Goal: Task Accomplishment & Management: Manage account settings

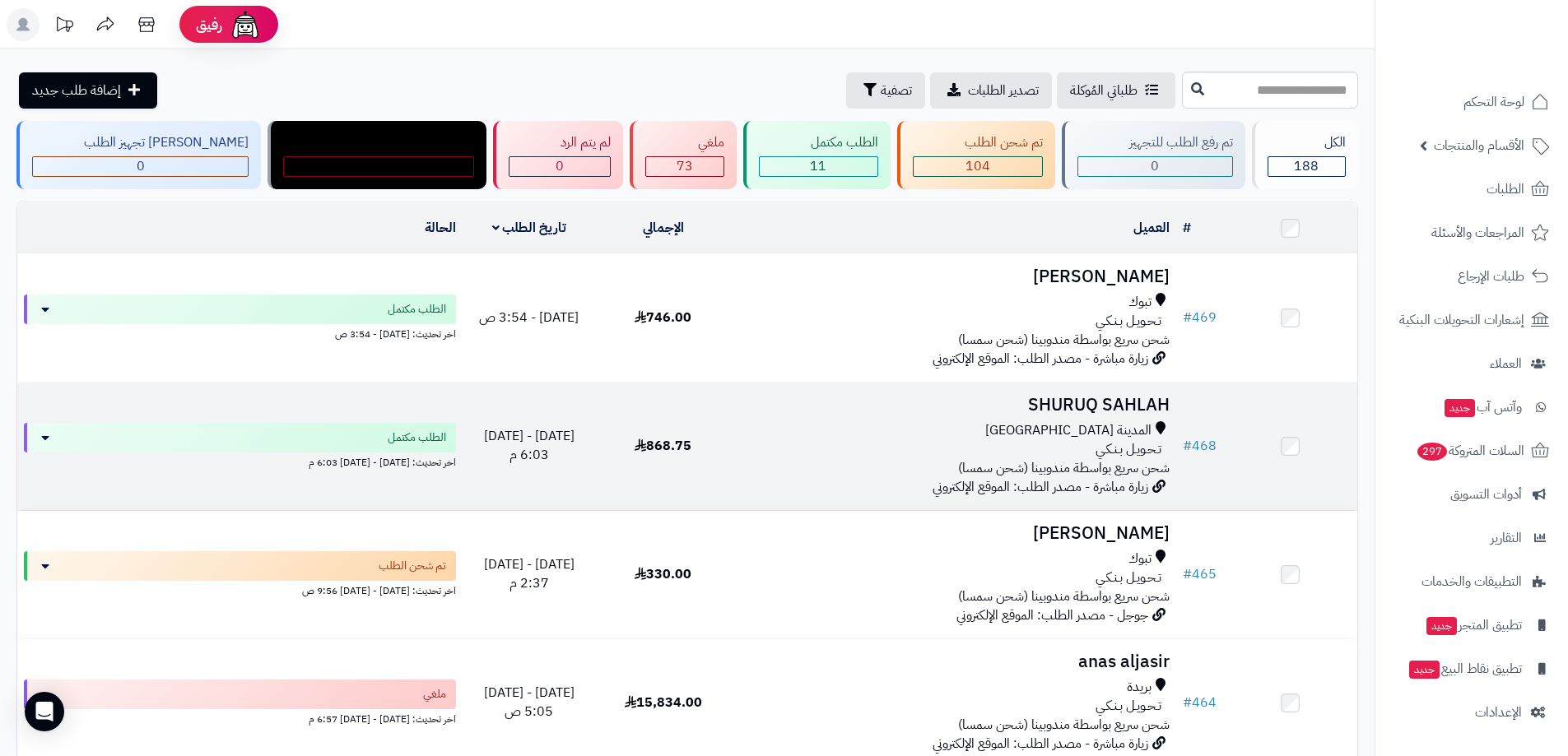
click at [1098, 398] on h3 "SHURUQ SAHLAH" at bounding box center [953, 405] width 433 height 19
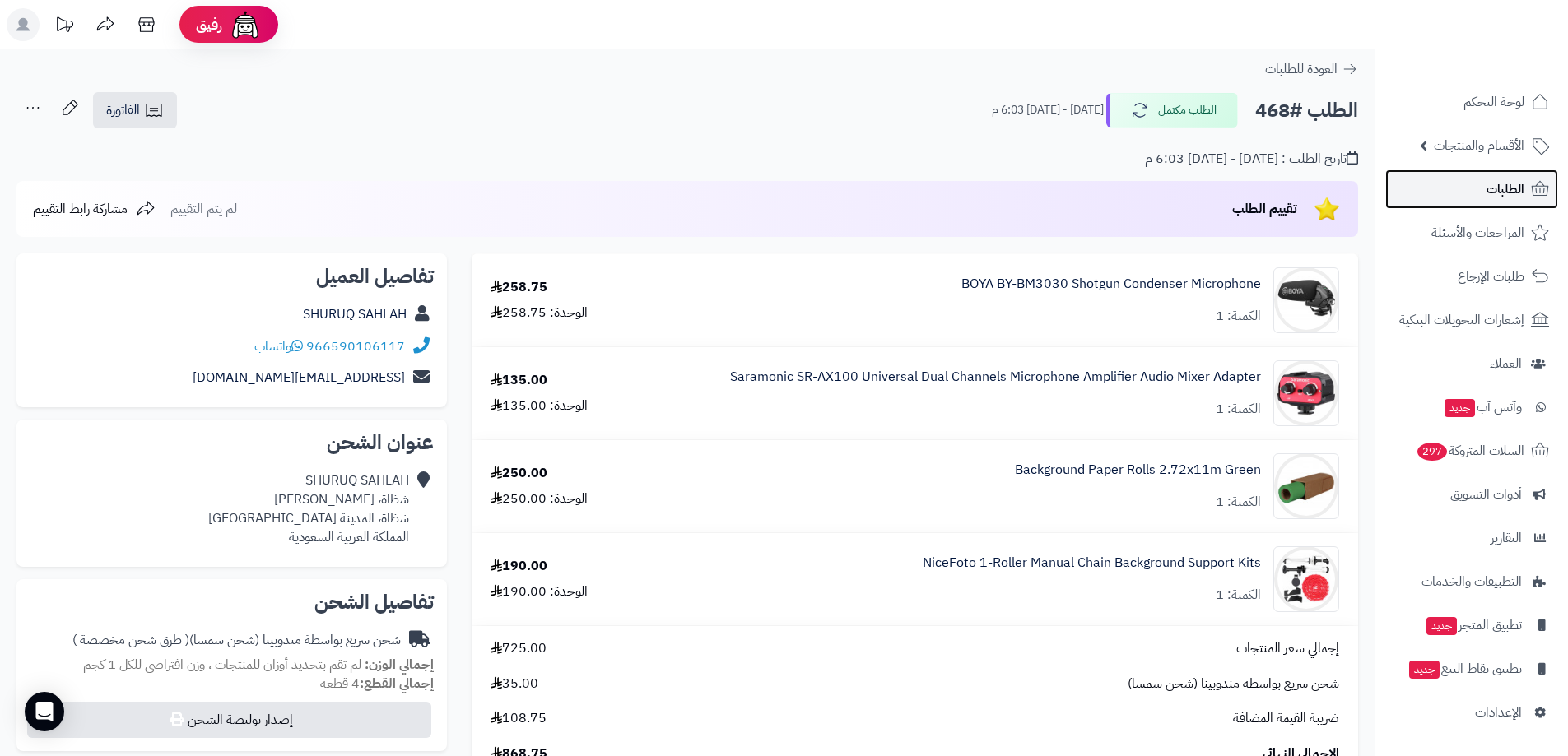
click at [1474, 192] on link "الطلبات" at bounding box center [1471, 189] width 173 height 40
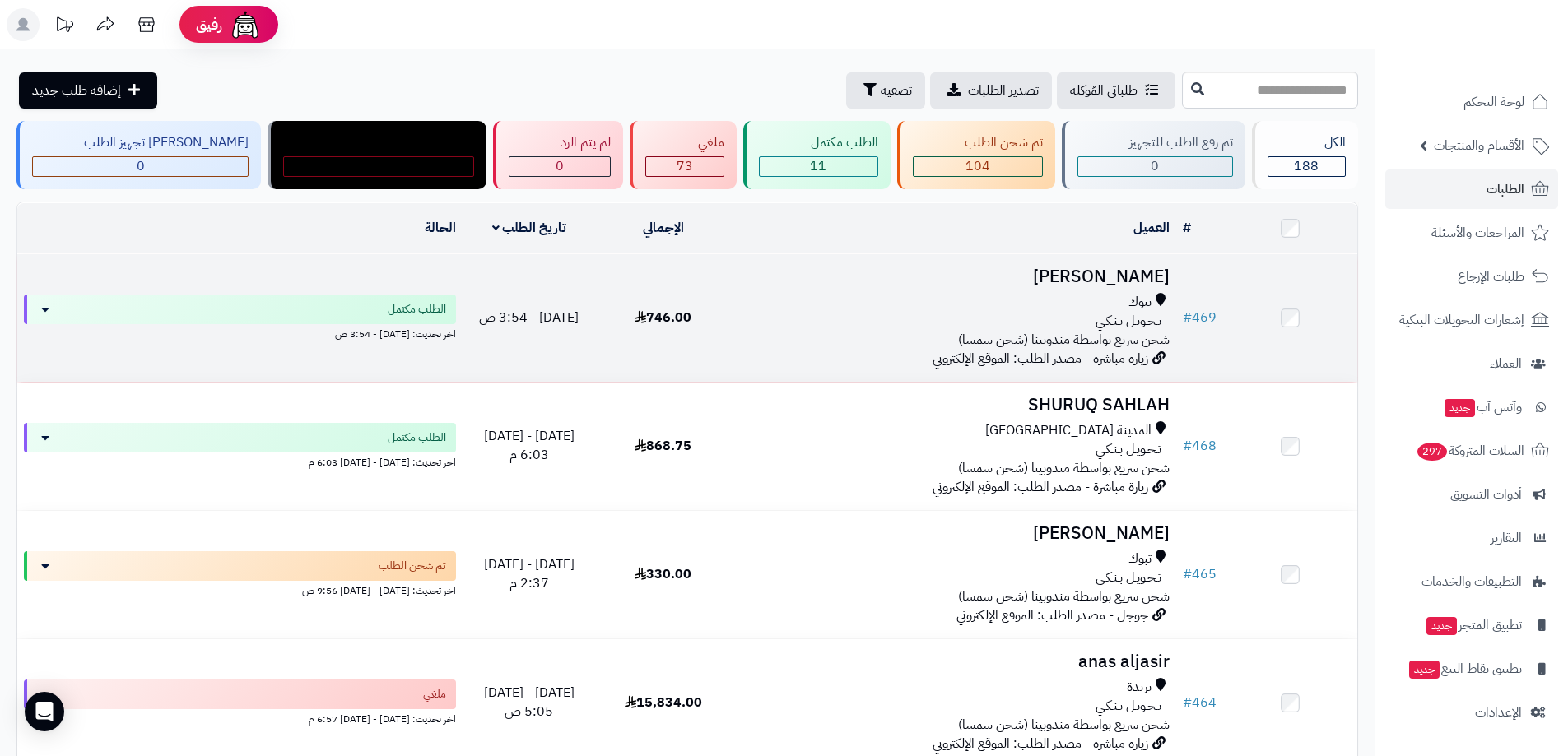
click at [1105, 269] on h3 "[PERSON_NAME]" at bounding box center [953, 277] width 433 height 19
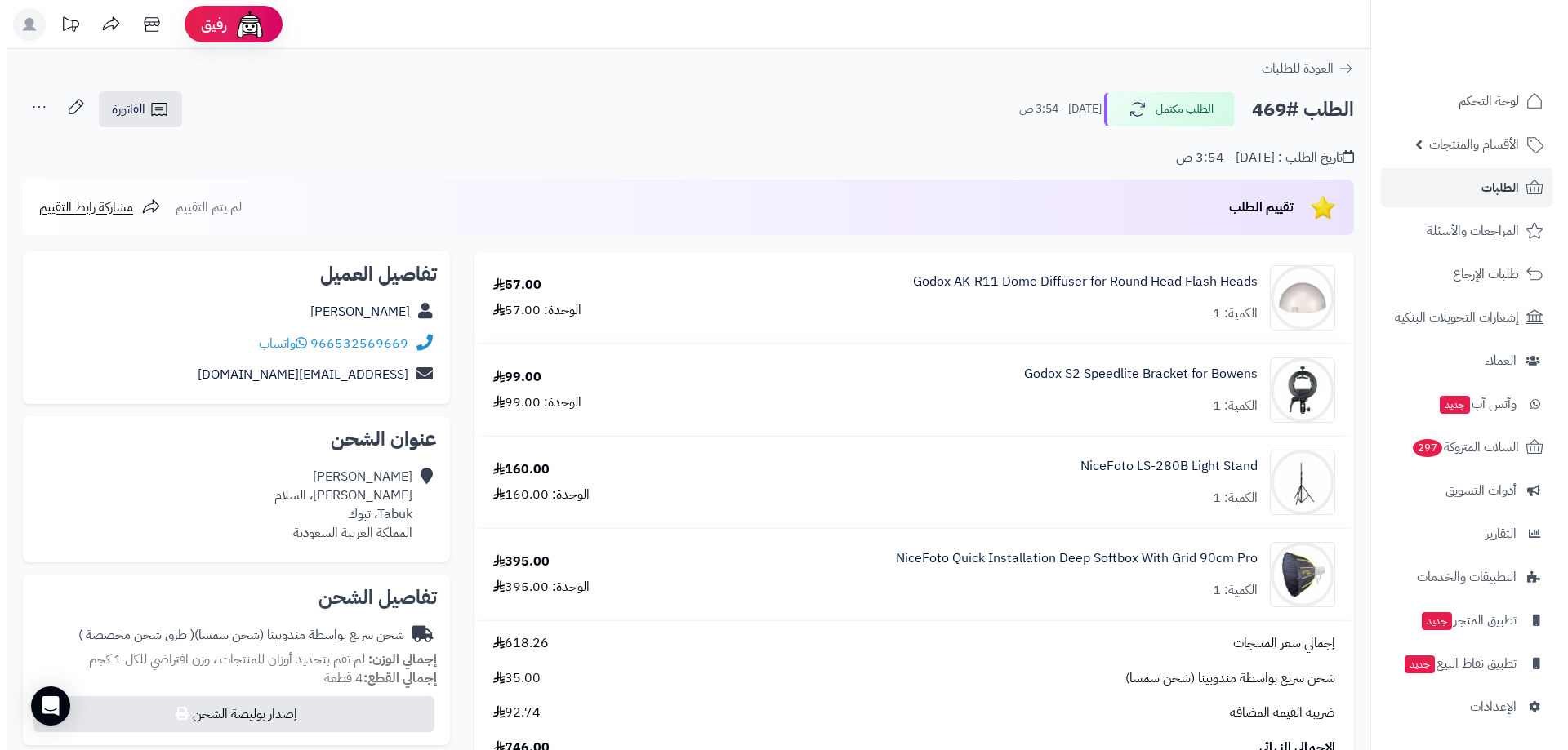
scroll to position [82, 0]
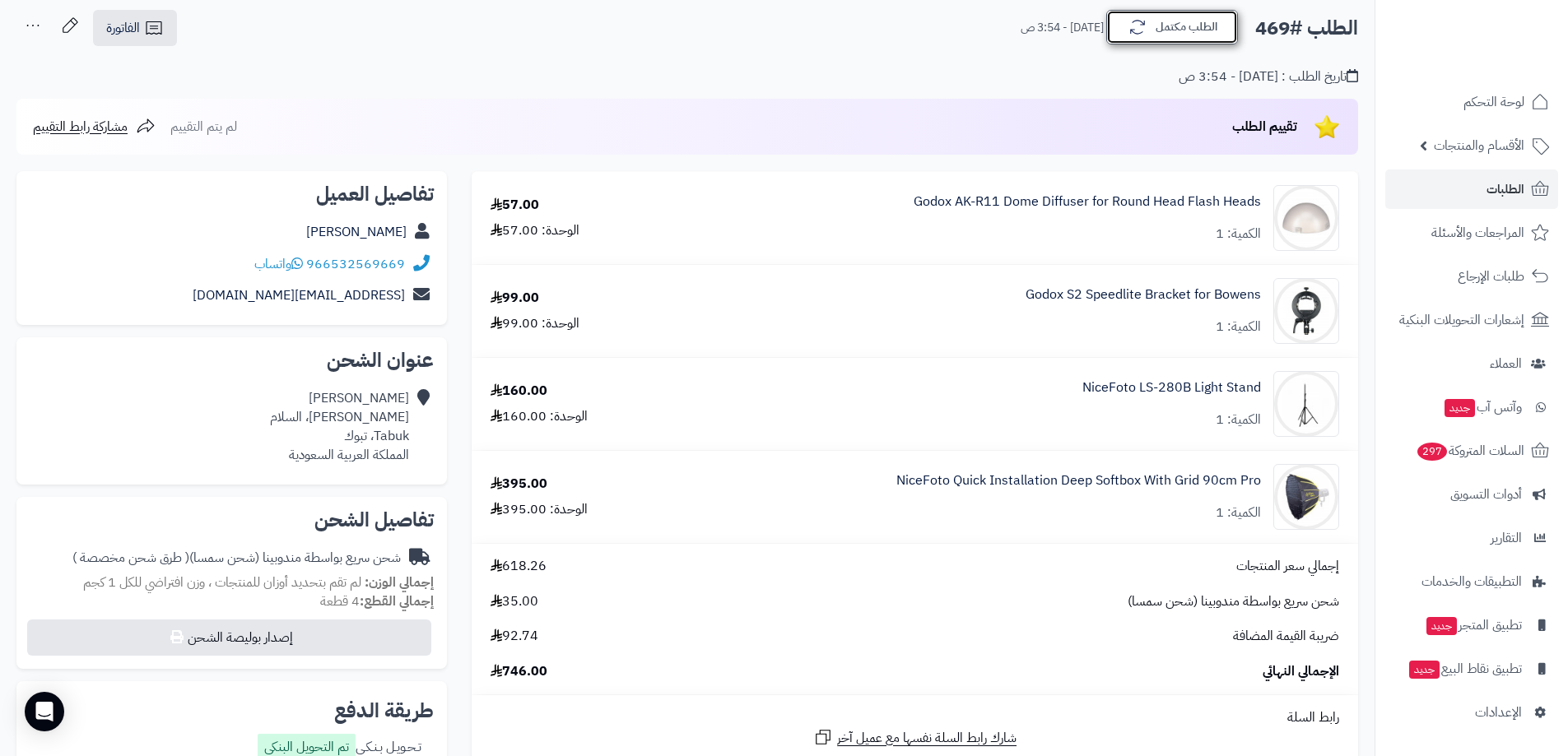
click at [1165, 27] on button "الطلب مكتمل" at bounding box center [1172, 27] width 132 height 34
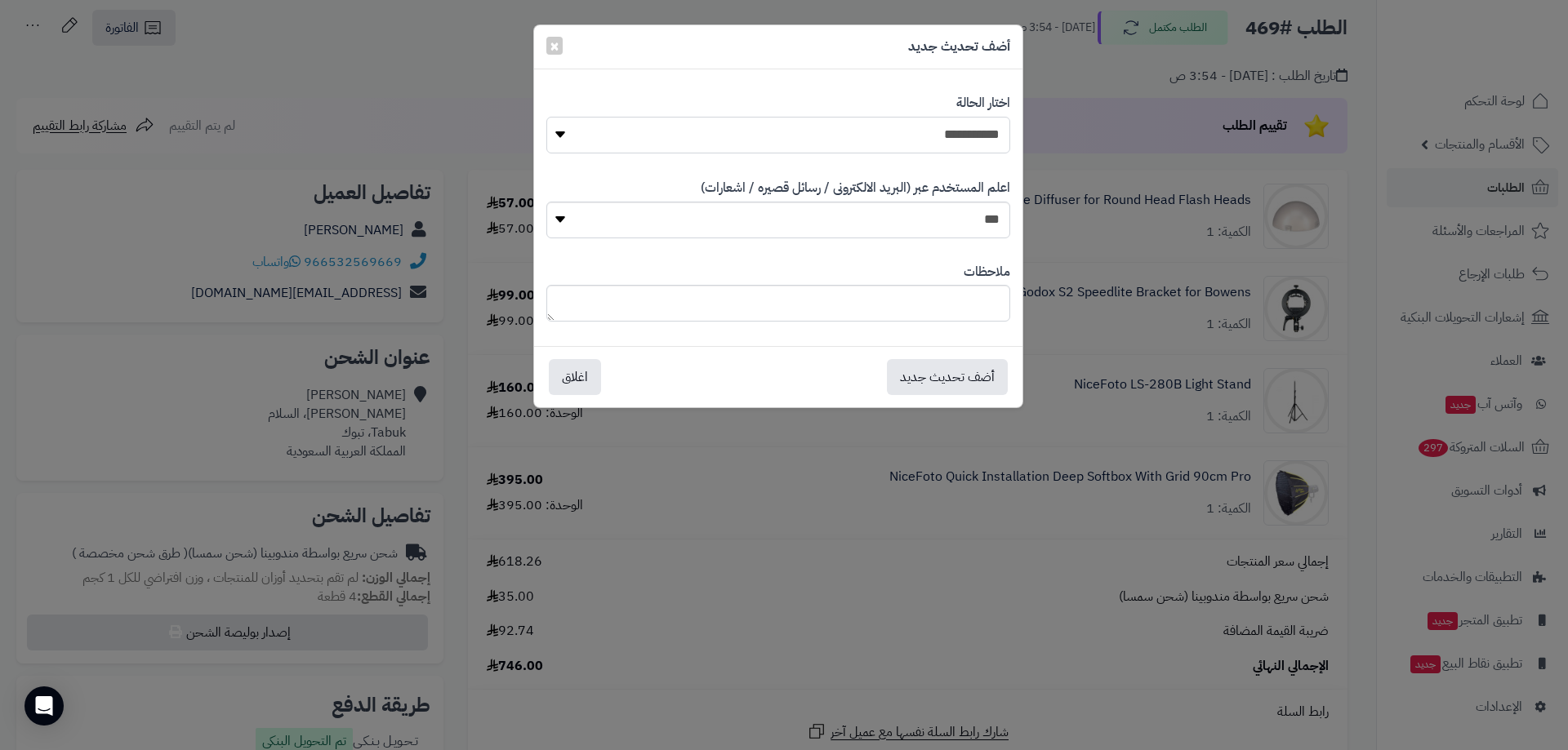
click at [959, 130] on select "**********" at bounding box center [778, 135] width 463 height 37
select select "**"
click at [546, 116] on select "**********" at bounding box center [778, 135] width 463 height 37
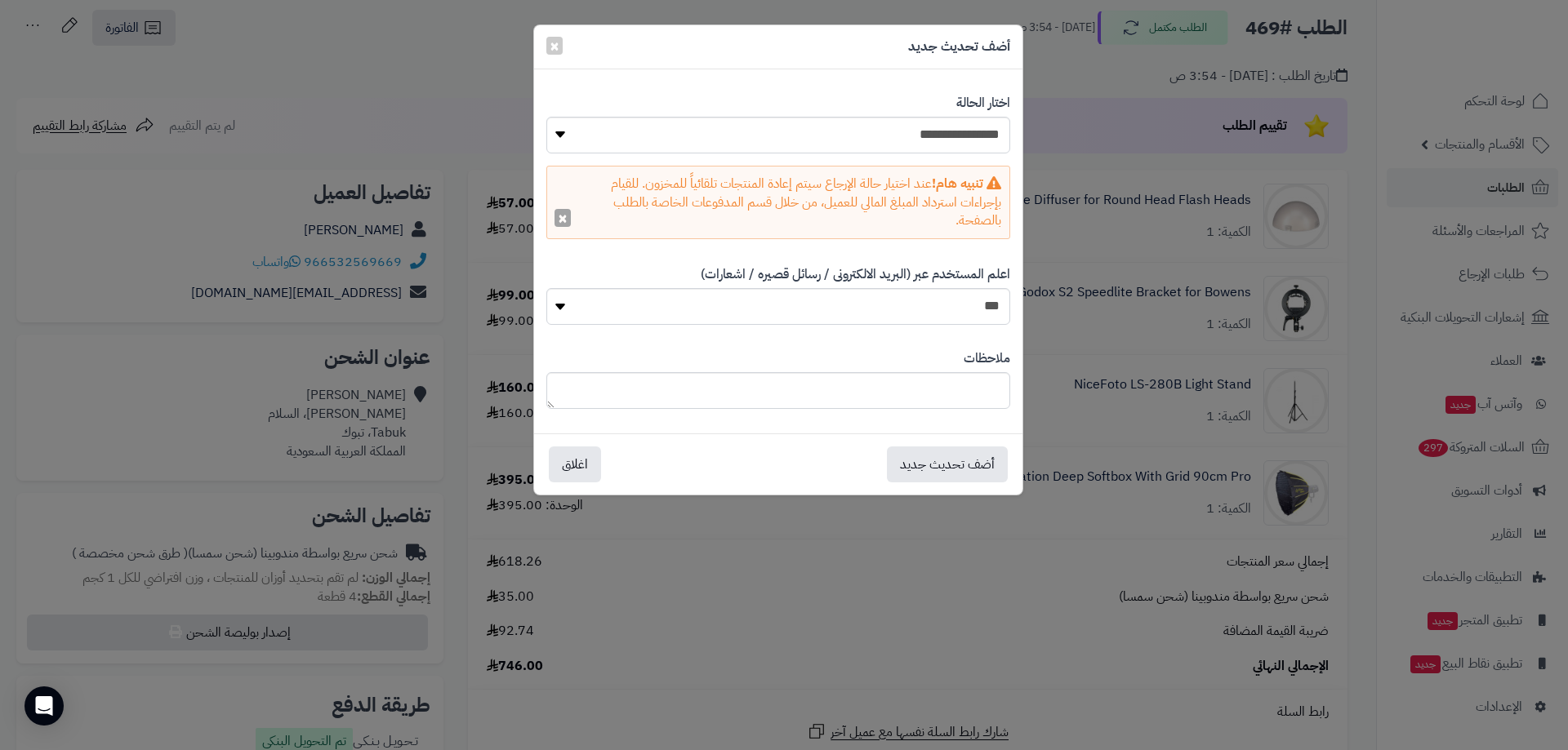
click at [564, 225] on button "×" at bounding box center [562, 218] width 16 height 18
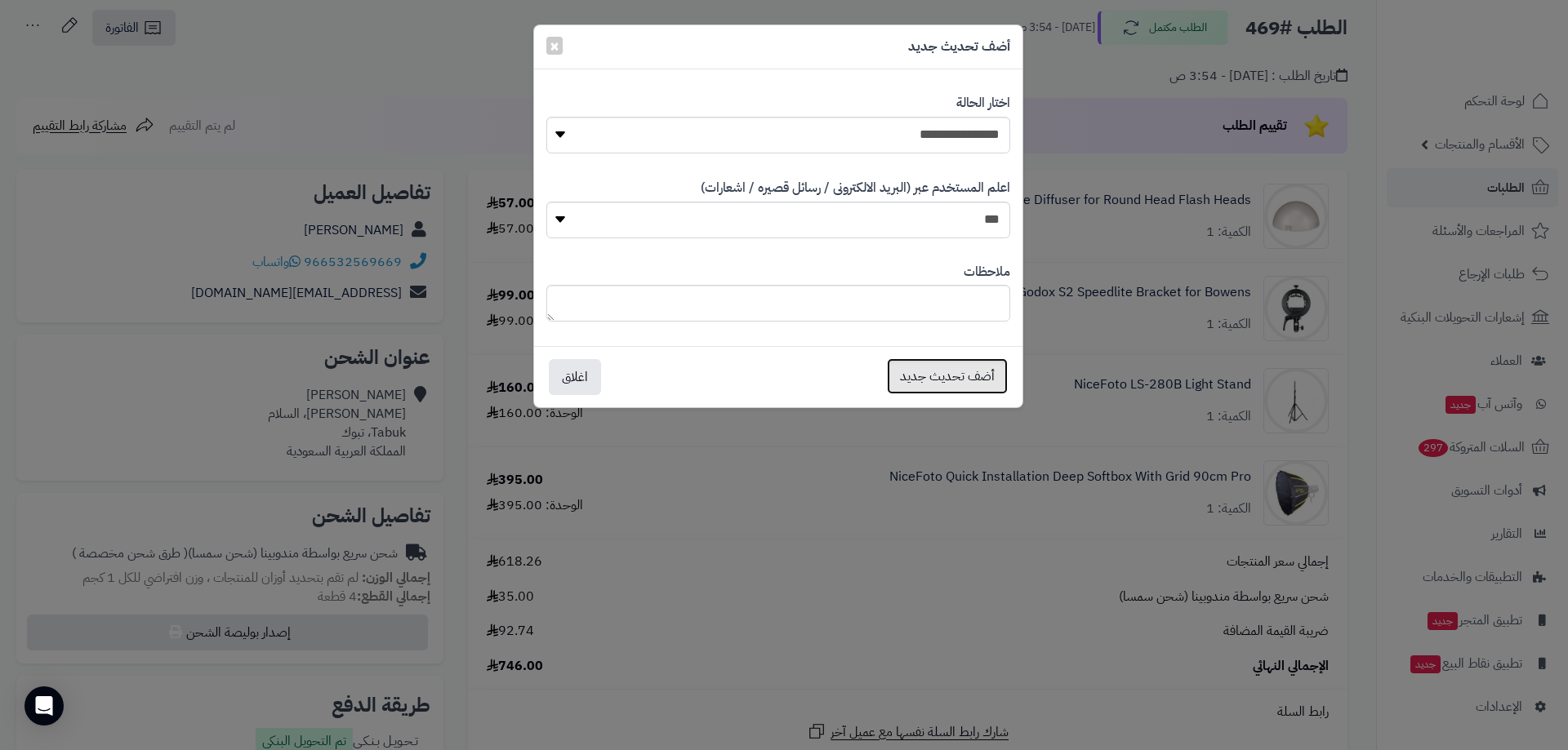
click at [964, 387] on button "أضف تحديث جديد" at bounding box center [947, 375] width 121 height 36
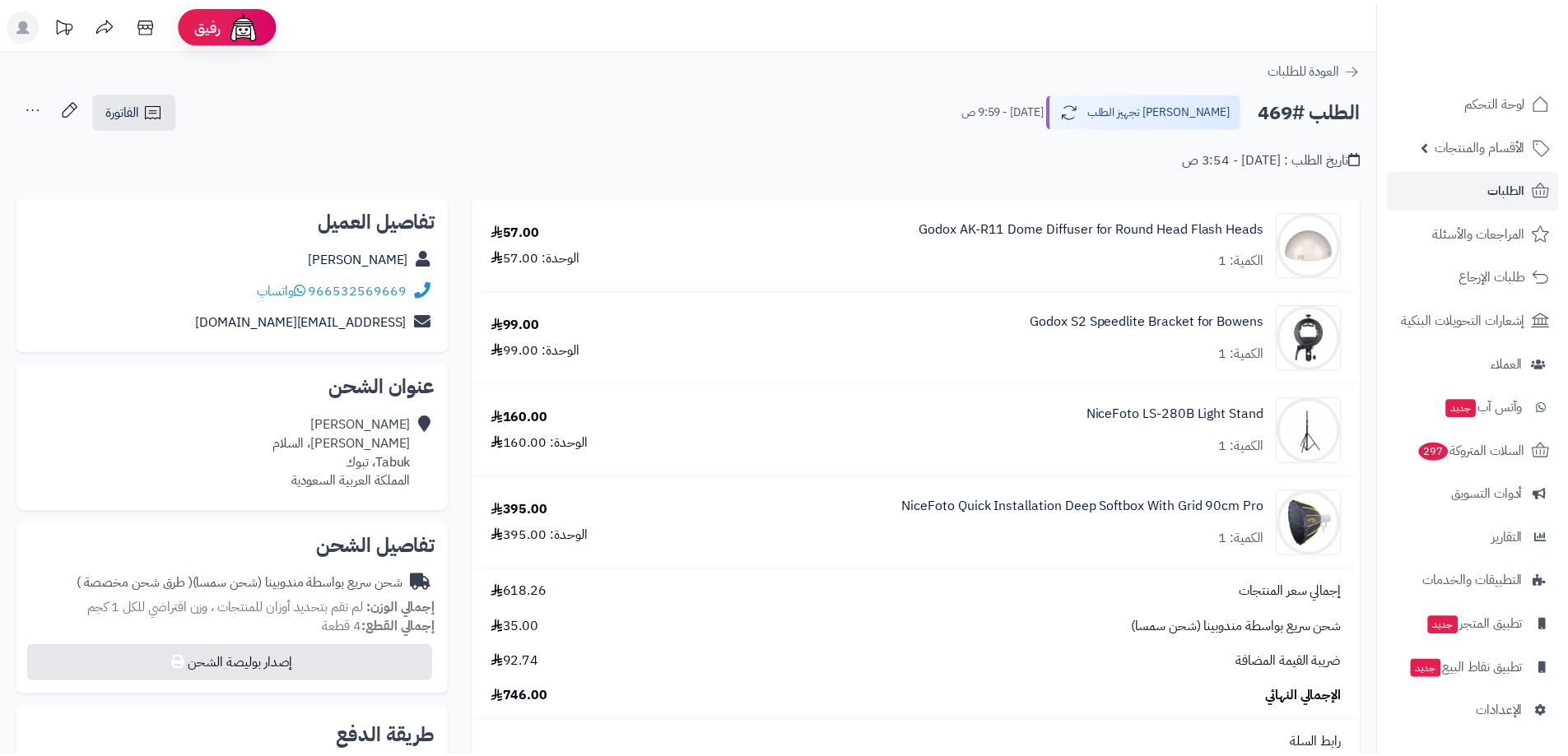
scroll to position [82, 0]
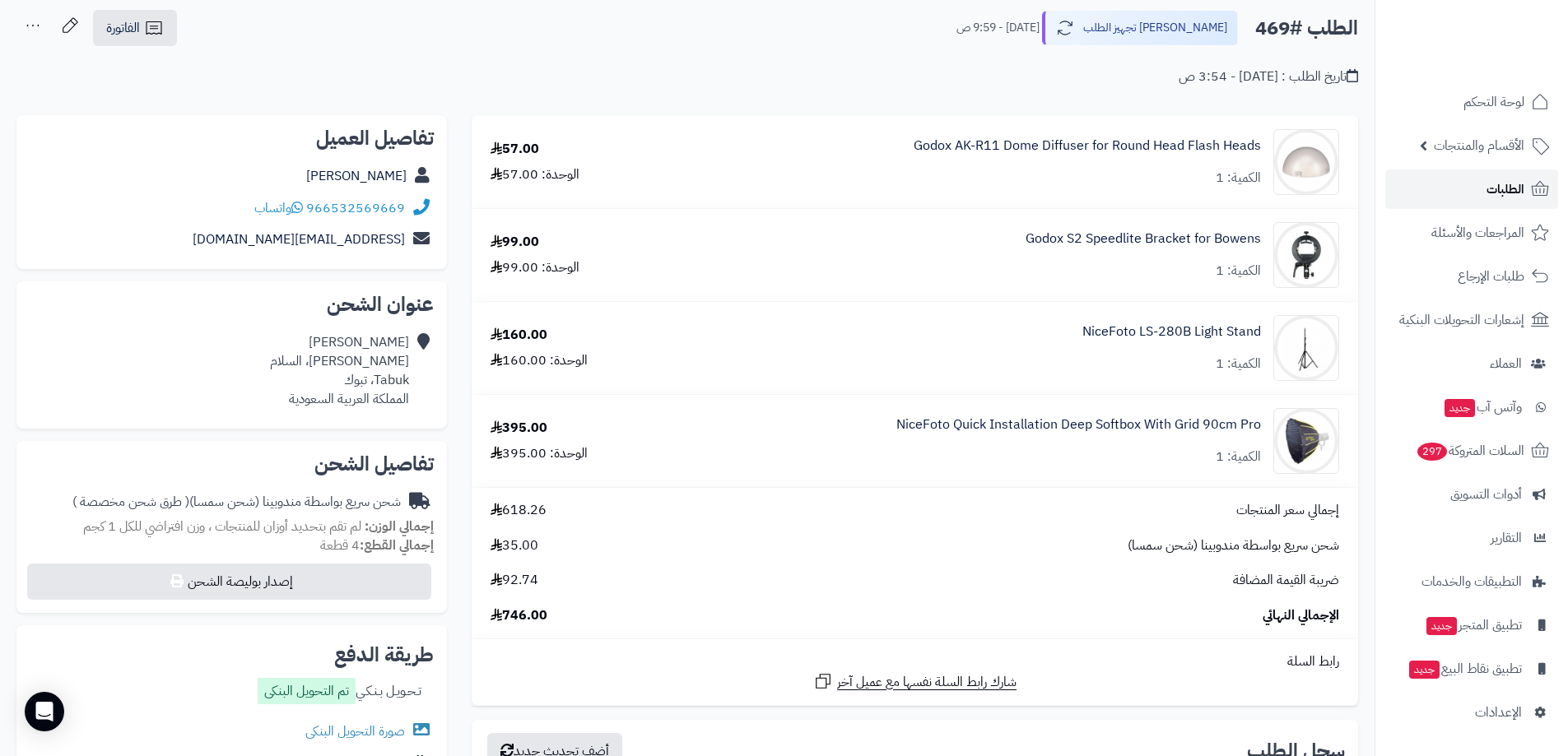
click at [1490, 192] on span "الطلبات" at bounding box center [1505, 189] width 38 height 23
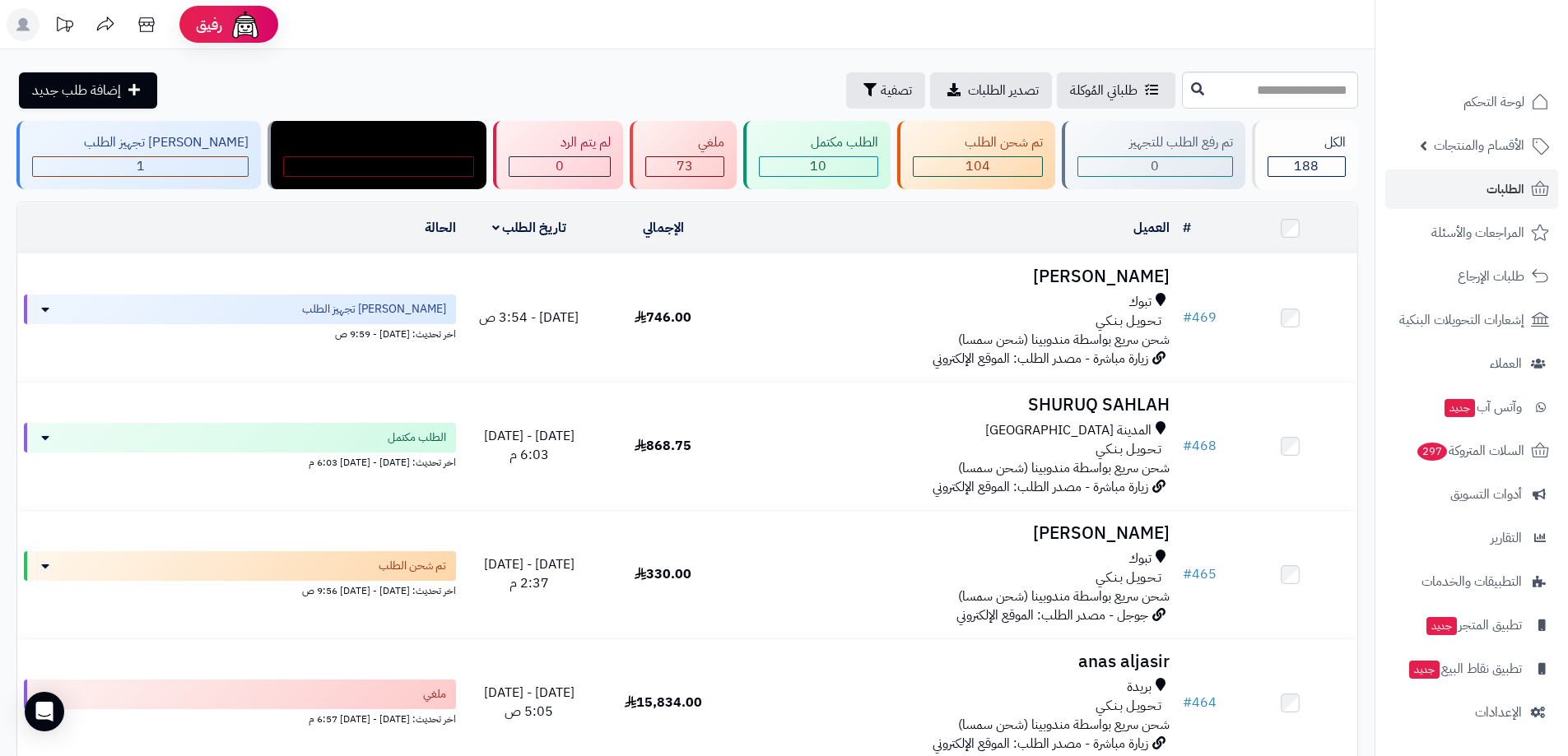
click at [1083, 397] on h3 "SHURUQ SAHLAH" at bounding box center [953, 405] width 433 height 19
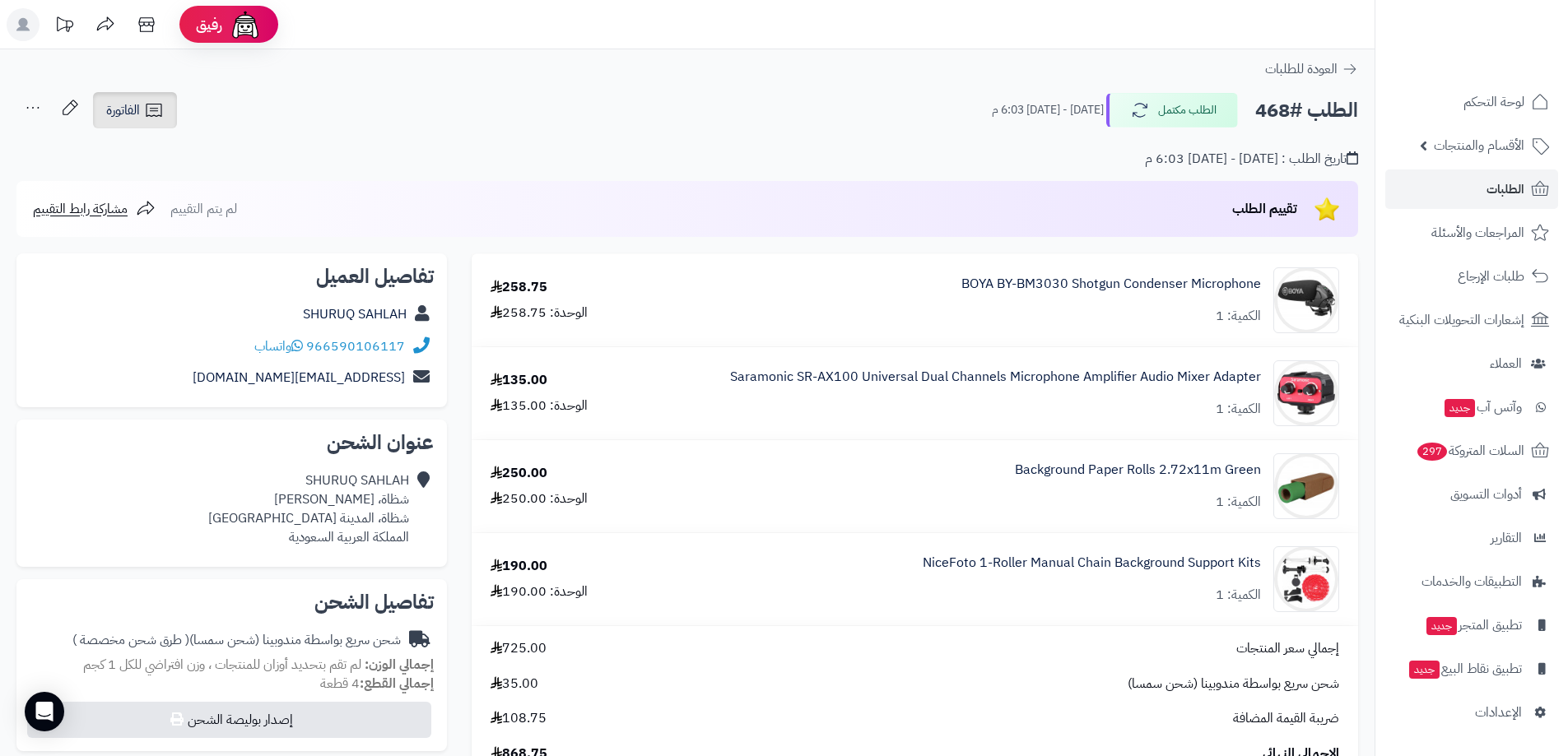
click at [143, 116] on link "الفاتورة" at bounding box center [135, 110] width 84 height 36
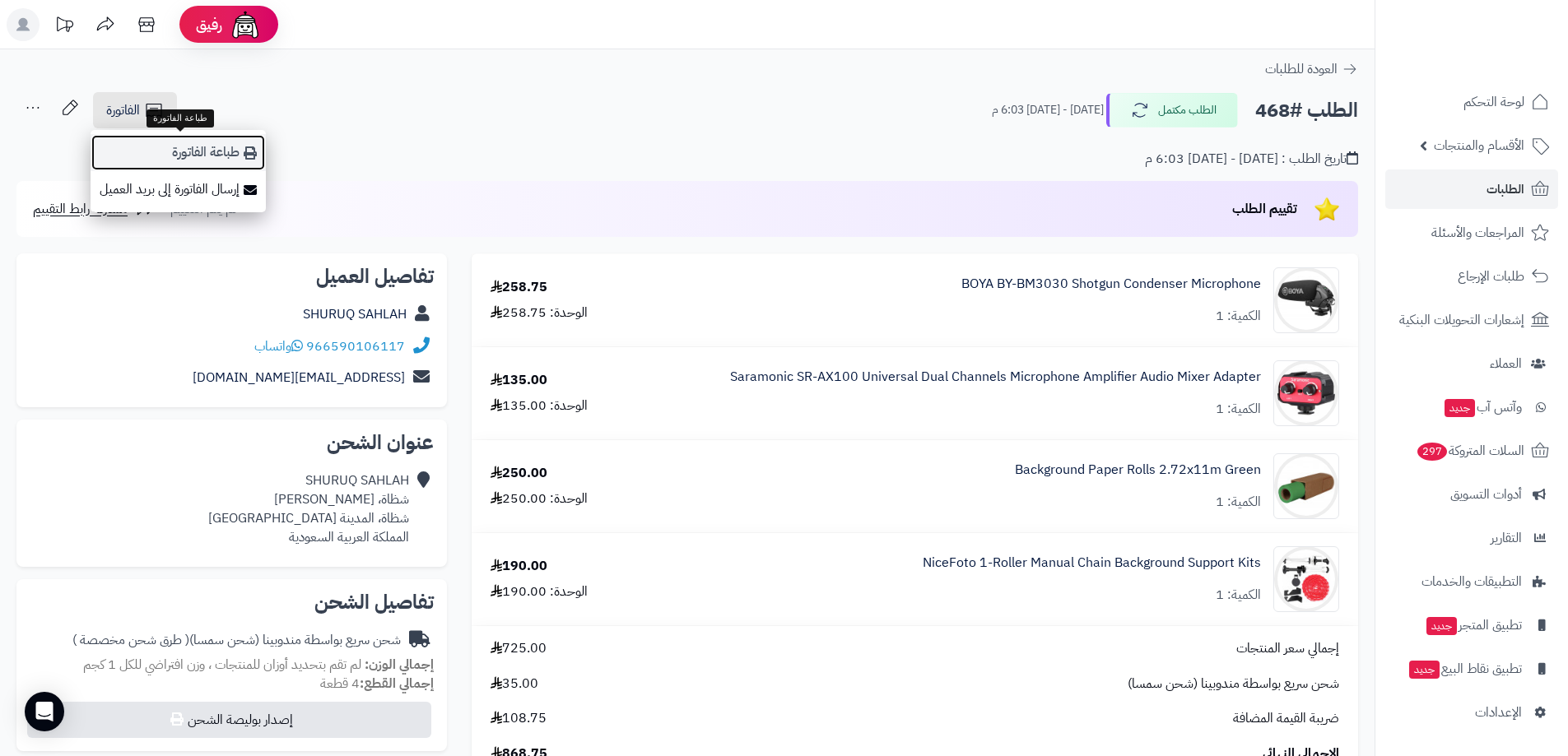
click at [185, 153] on link "طباعة الفاتورة" at bounding box center [178, 152] width 175 height 37
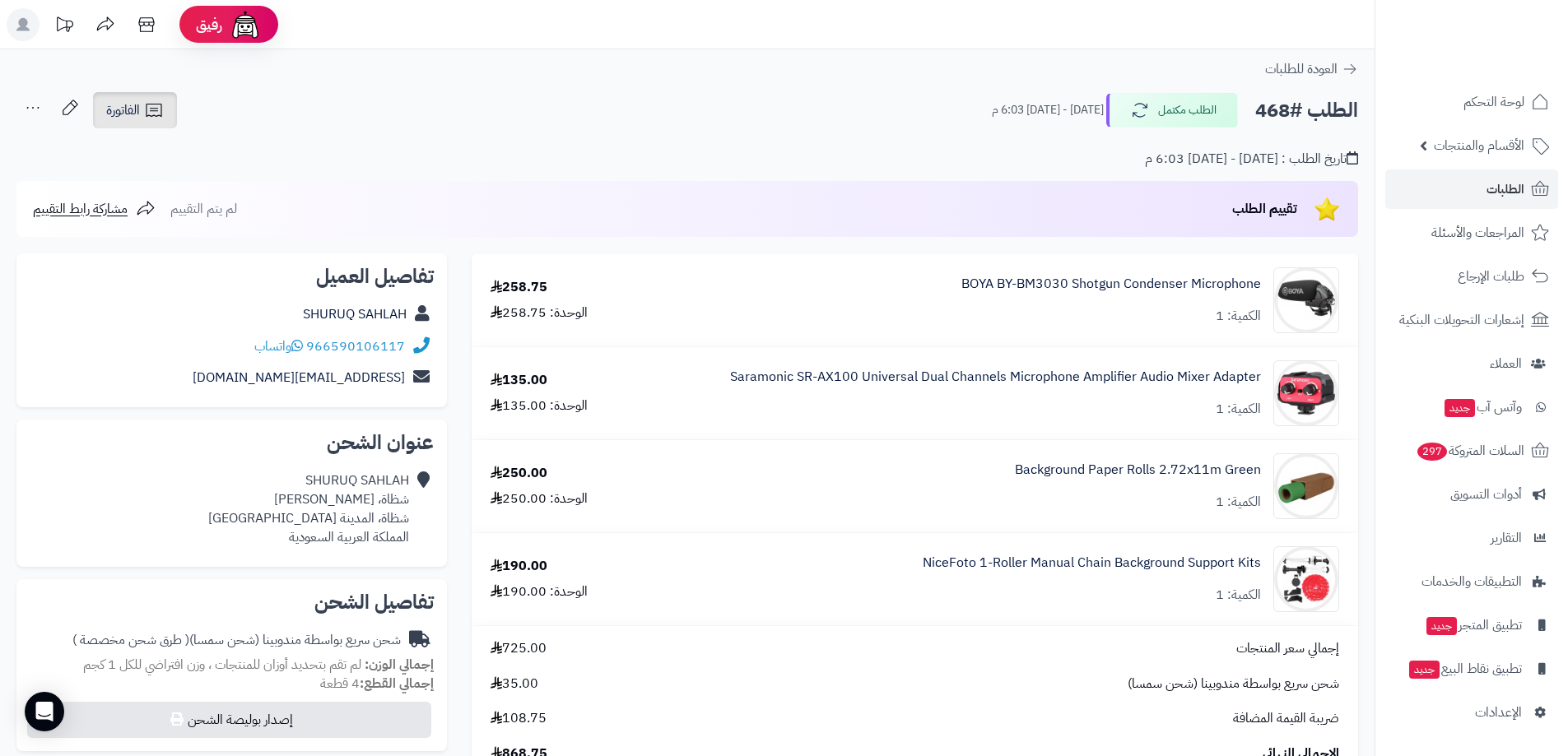
click at [115, 109] on span "الفاتورة" at bounding box center [123, 110] width 34 height 19
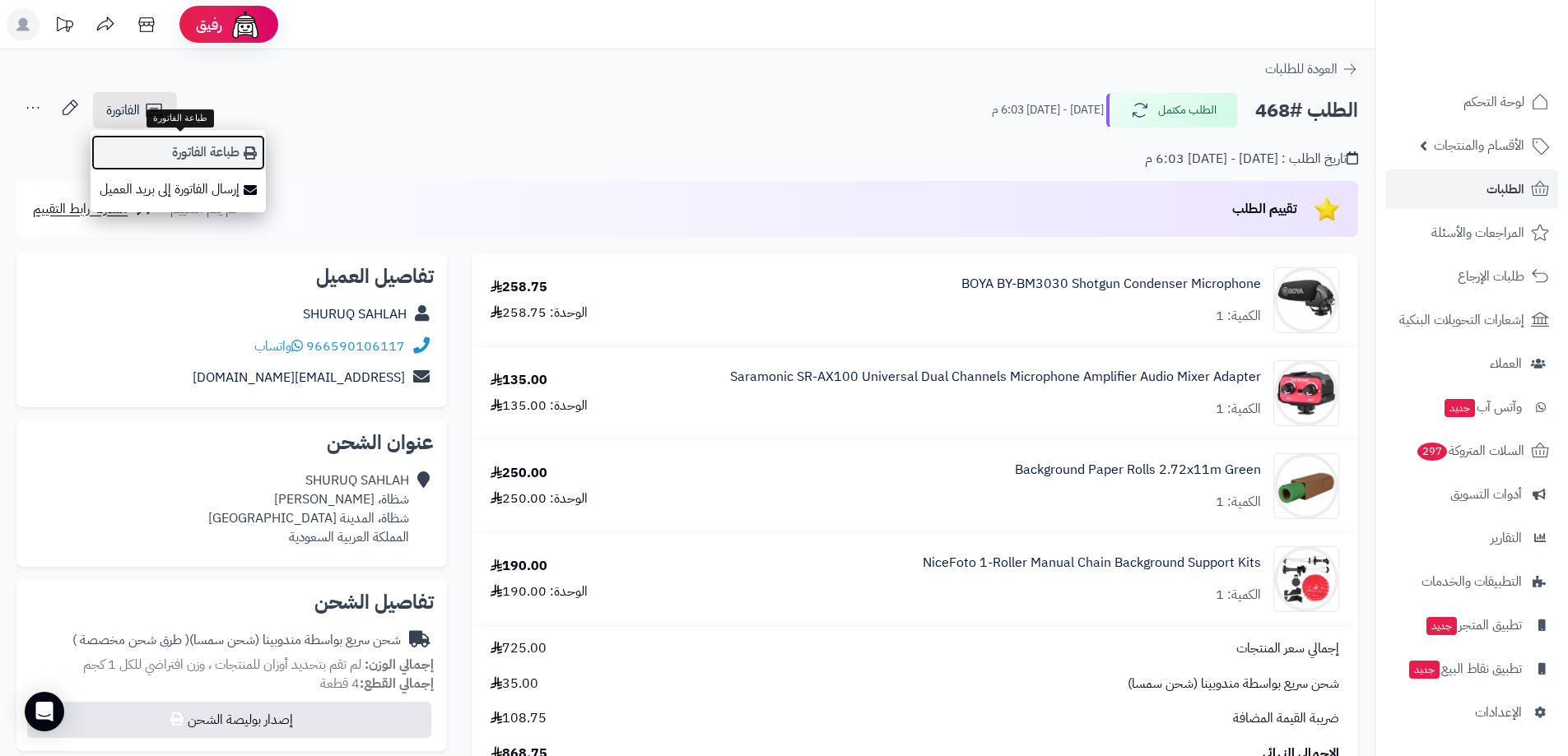
click at [206, 149] on link "طباعة الفاتورة" at bounding box center [178, 152] width 175 height 37
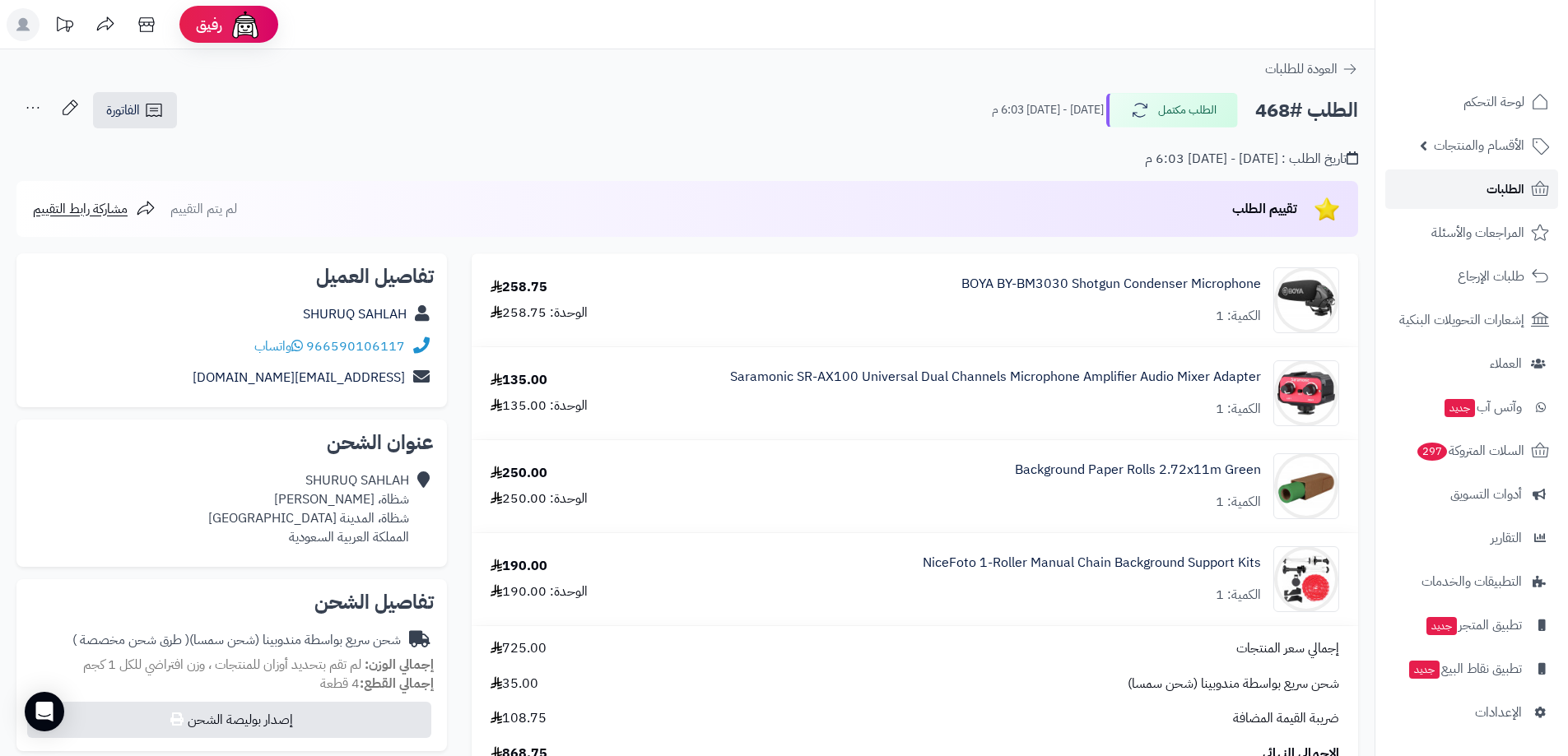
click at [1484, 188] on link "الطلبات" at bounding box center [1471, 189] width 173 height 40
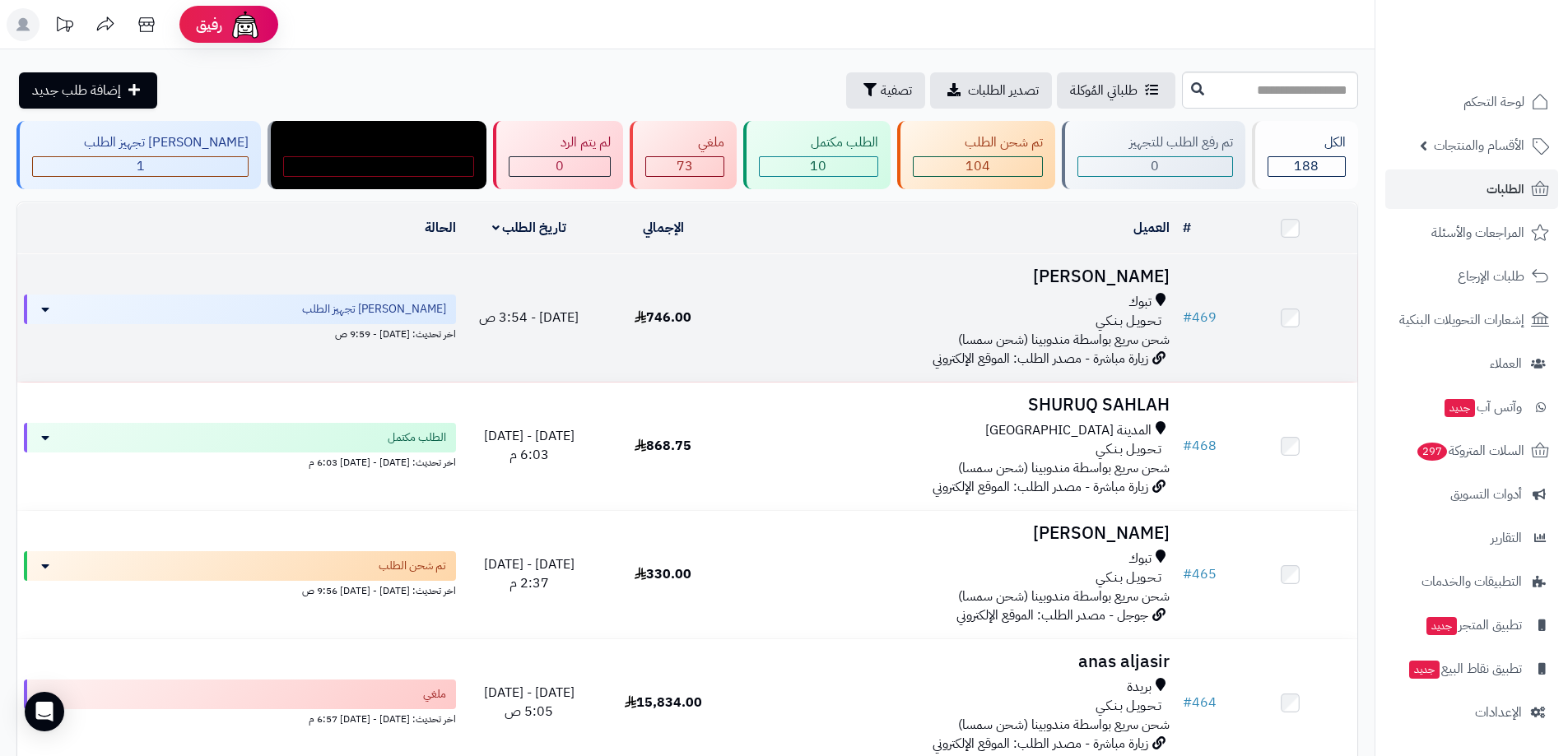
click at [1132, 269] on h3 "[PERSON_NAME]" at bounding box center [953, 277] width 433 height 19
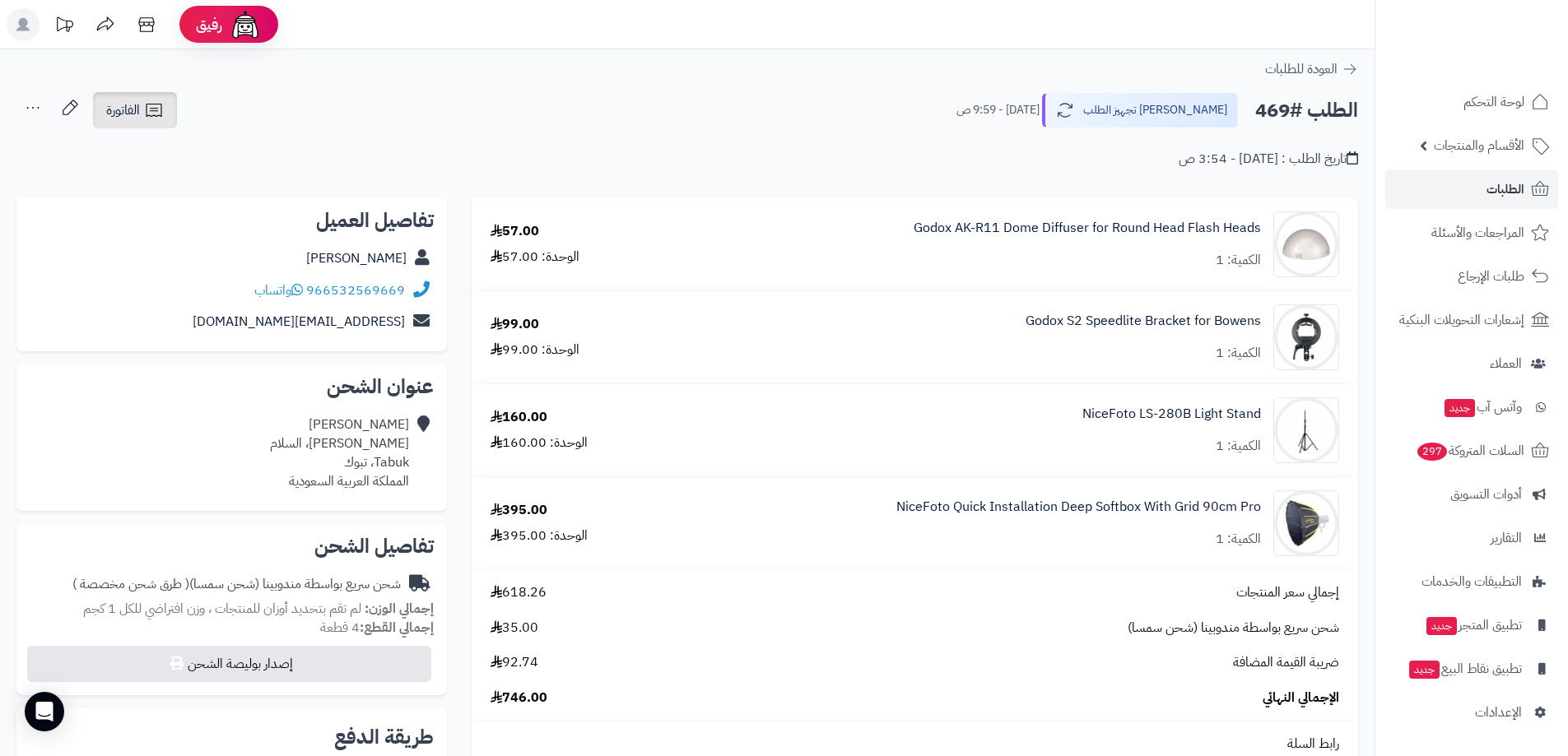
click at [146, 113] on icon at bounding box center [153, 110] width 19 height 19
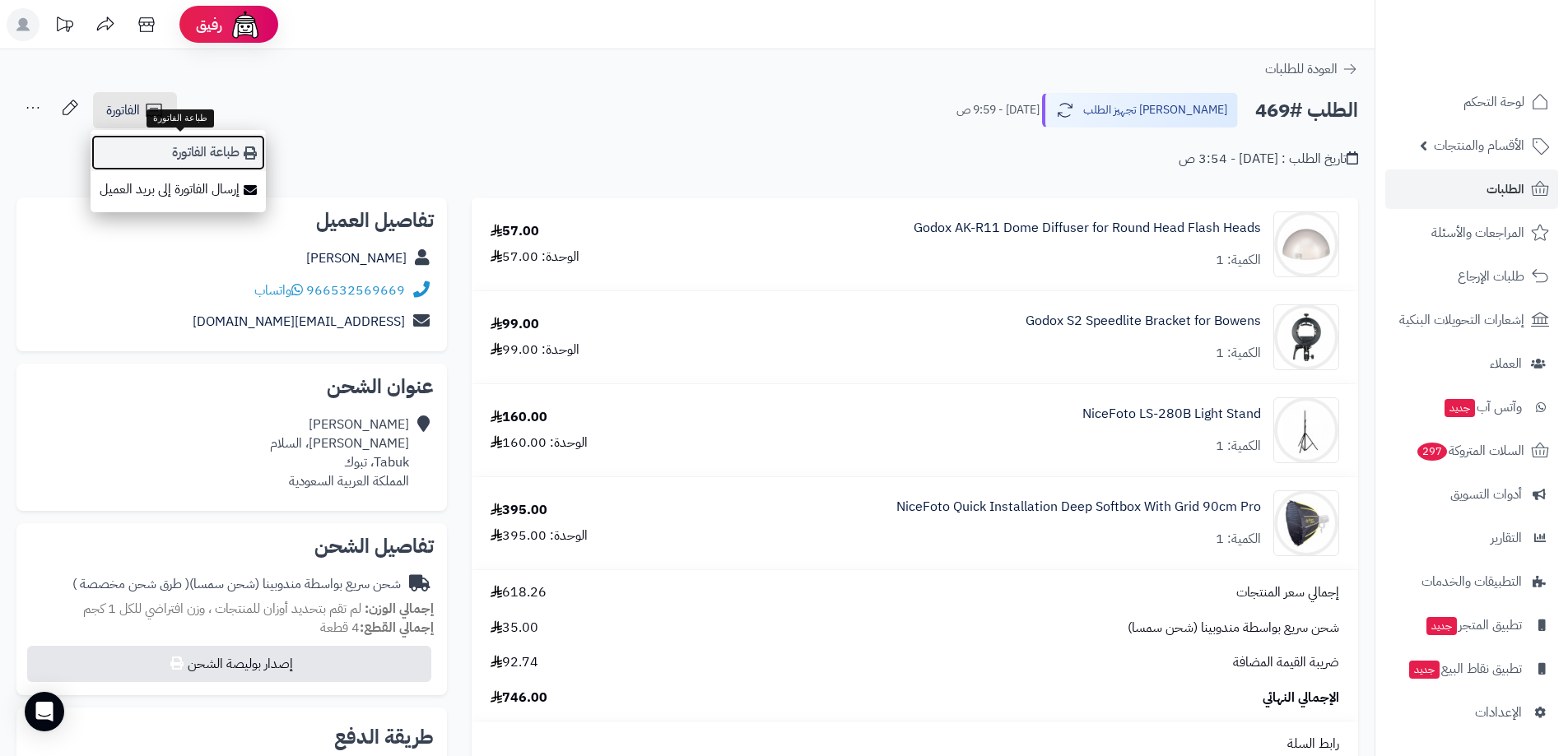
click at [198, 143] on link "طباعة الفاتورة" at bounding box center [178, 152] width 175 height 37
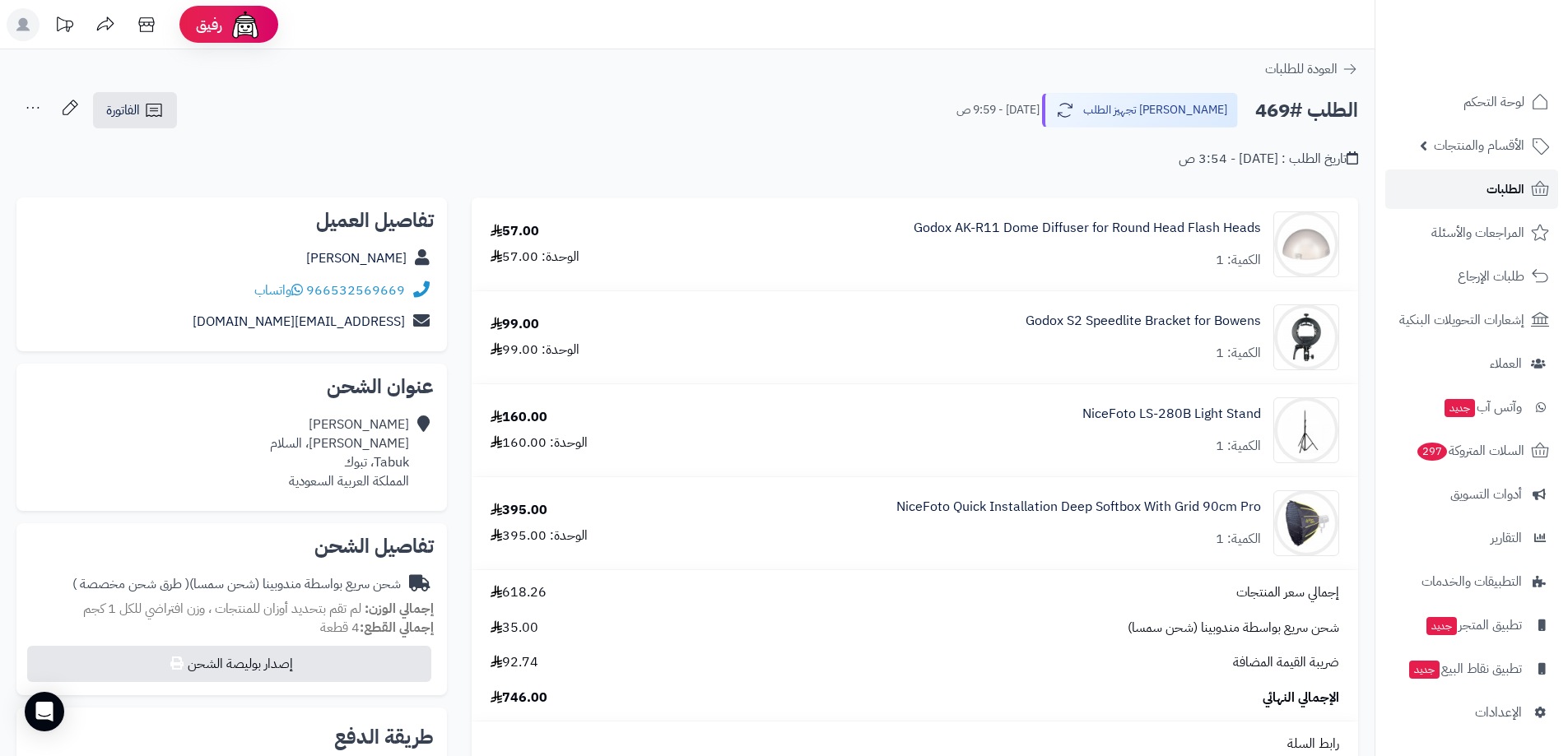
click at [1492, 188] on span "الطلبات" at bounding box center [1505, 189] width 38 height 23
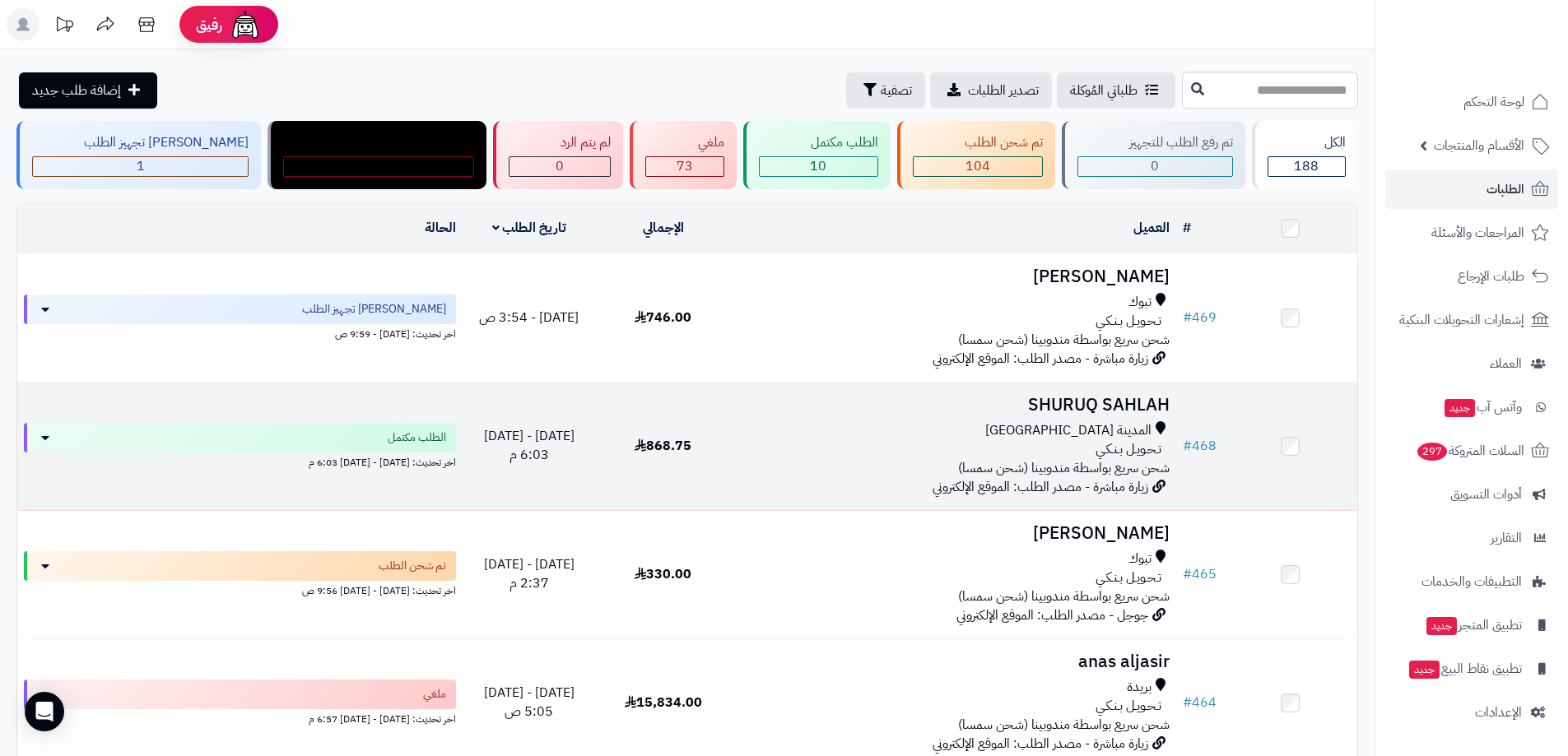
click at [1118, 396] on h3 "SHURUQ SAHLAH" at bounding box center [953, 405] width 433 height 19
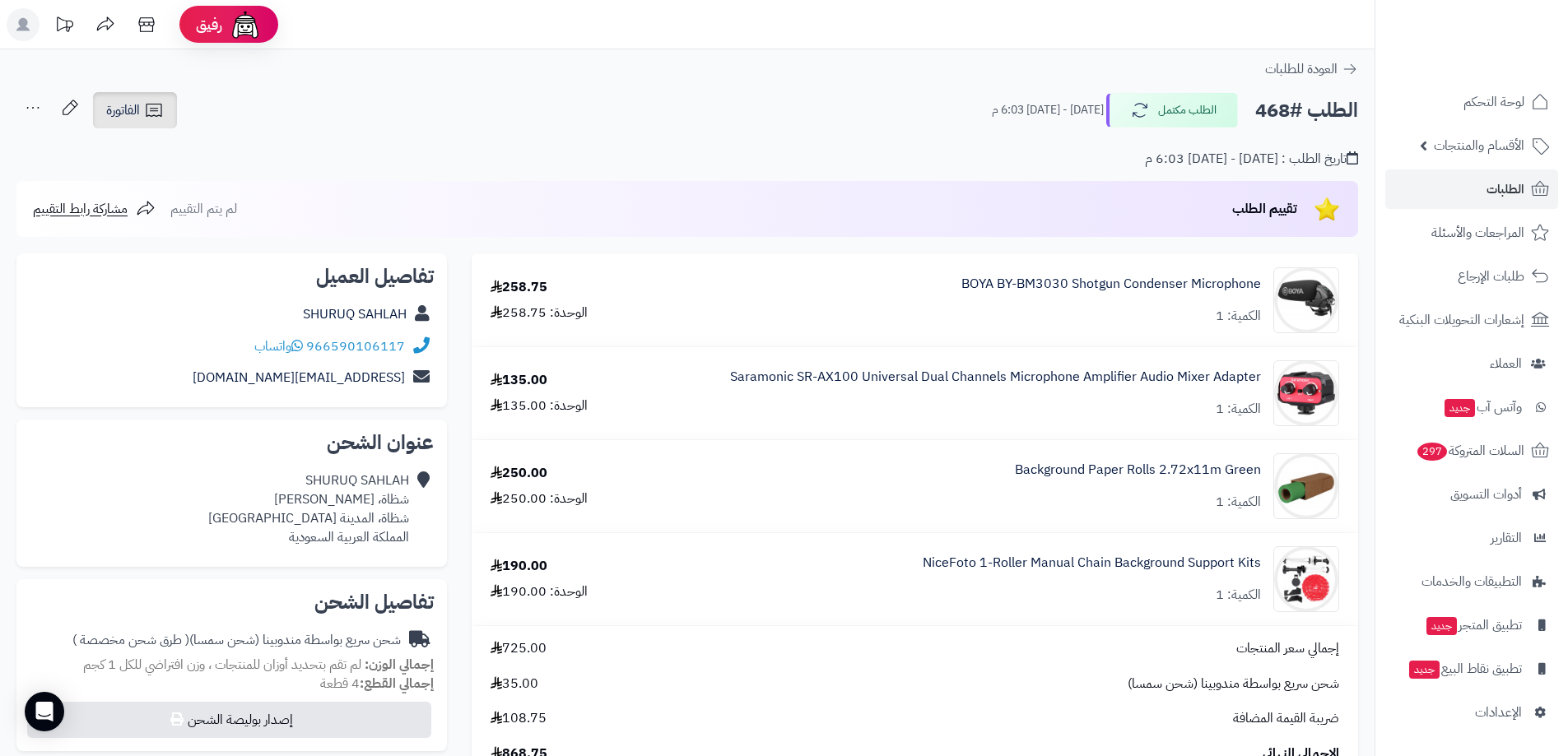
click at [140, 107] on link "الفاتورة" at bounding box center [135, 110] width 84 height 36
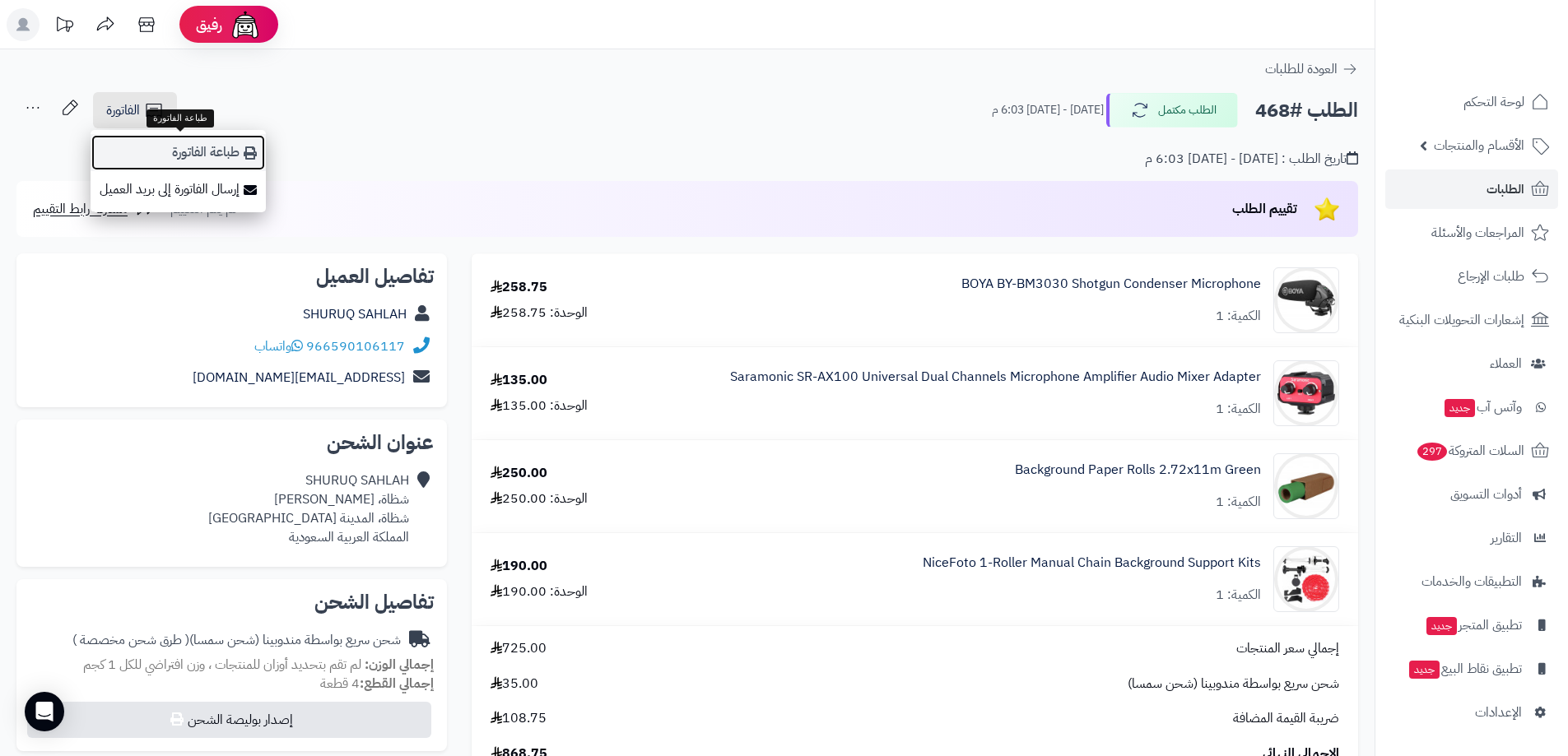
click at [192, 150] on link "طباعة الفاتورة" at bounding box center [178, 152] width 175 height 37
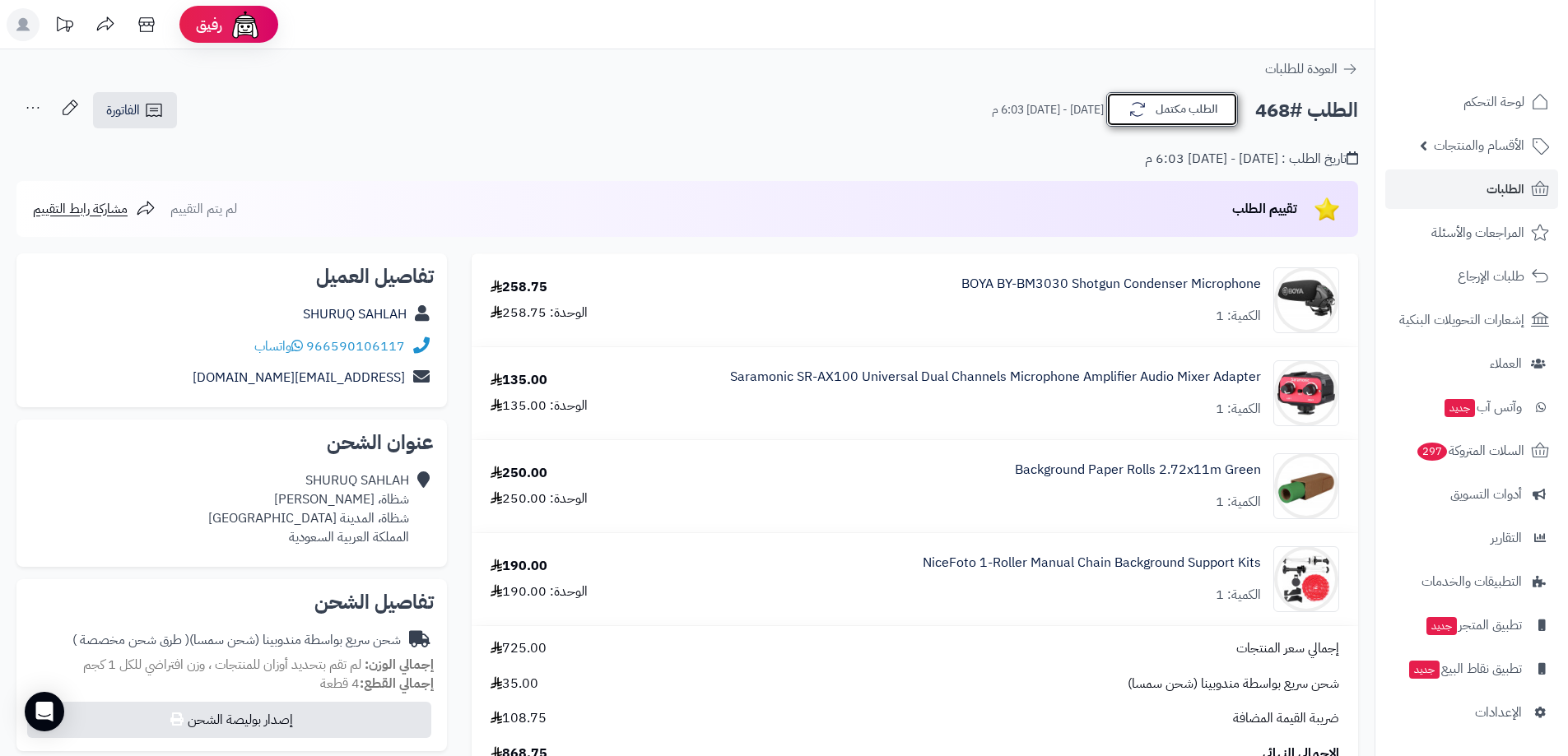
click at [1173, 110] on button "الطلب مكتمل" at bounding box center [1172, 109] width 132 height 34
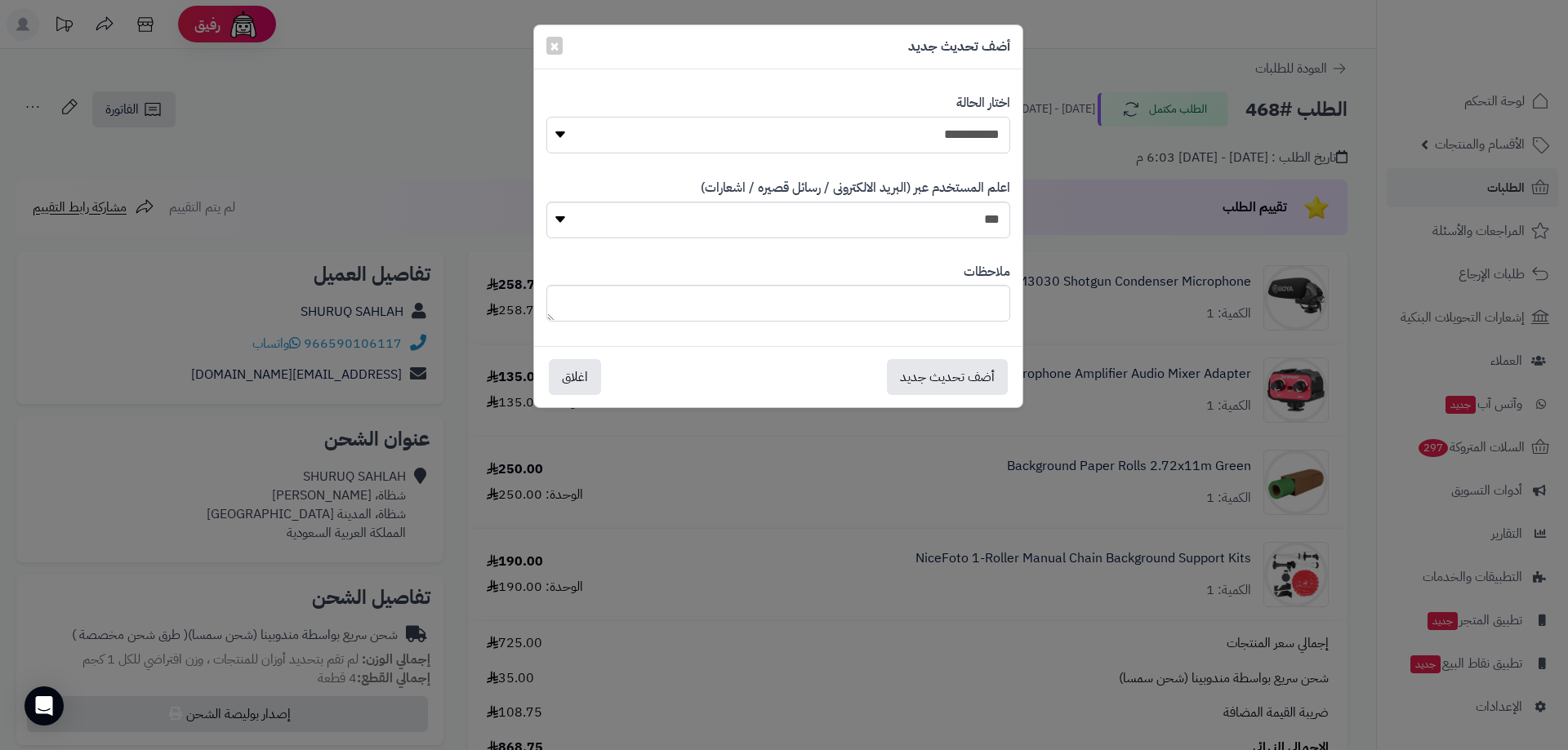
click at [941, 136] on select "**********" at bounding box center [778, 135] width 463 height 37
select select "*"
click at [546, 116] on select "**********" at bounding box center [778, 135] width 463 height 37
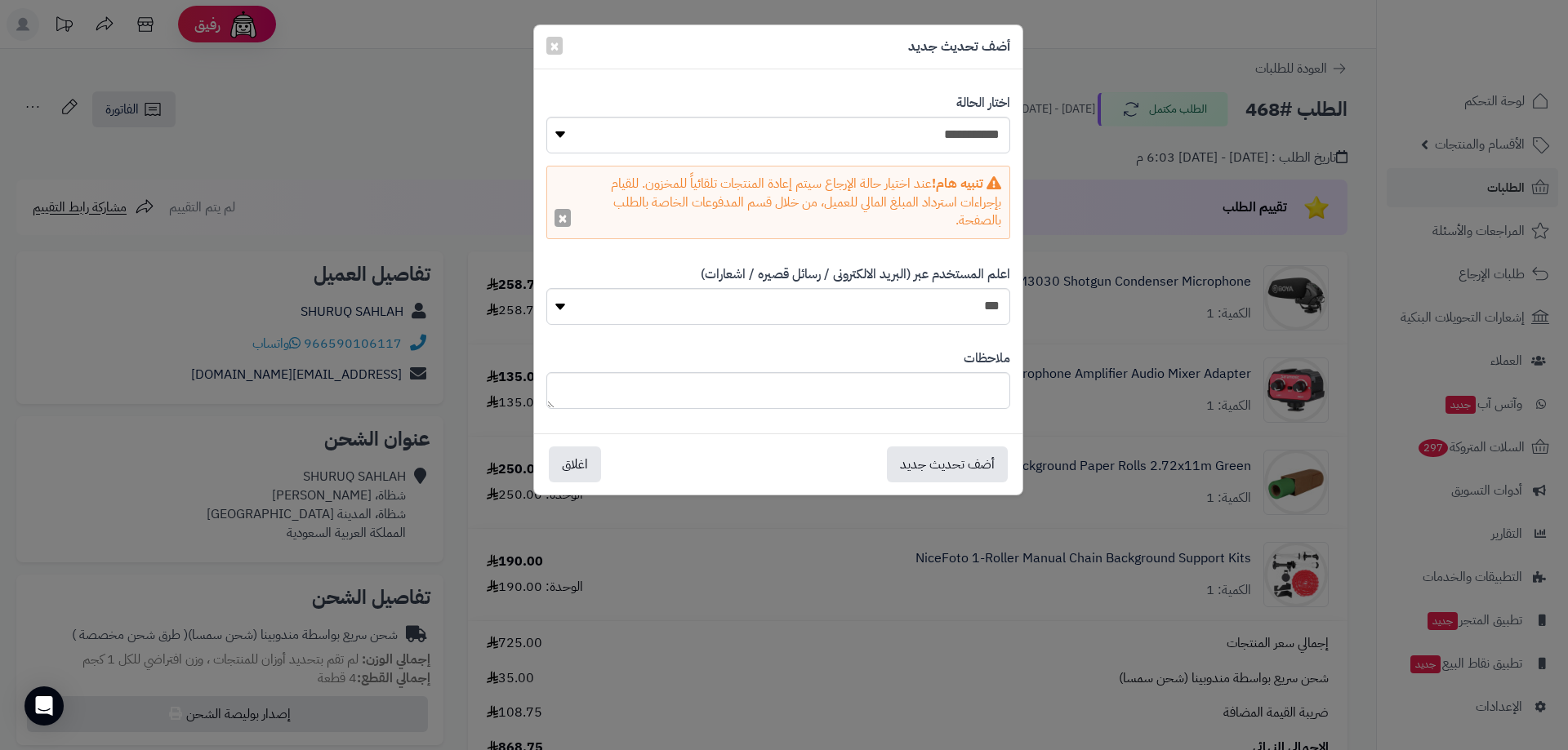
click at [565, 226] on button "×" at bounding box center [562, 218] width 16 height 18
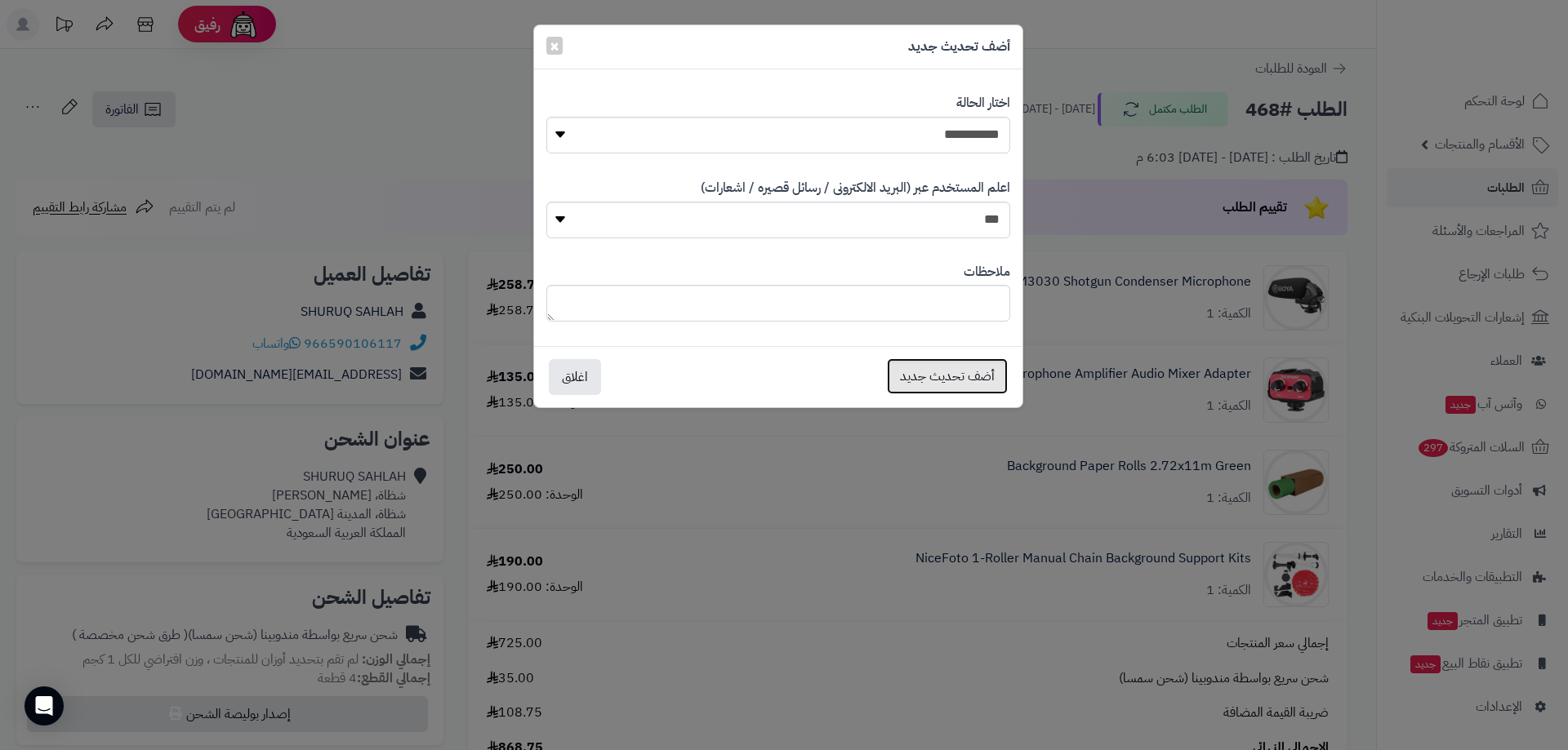
click at [956, 380] on button "أضف تحديث جديد" at bounding box center [947, 375] width 121 height 36
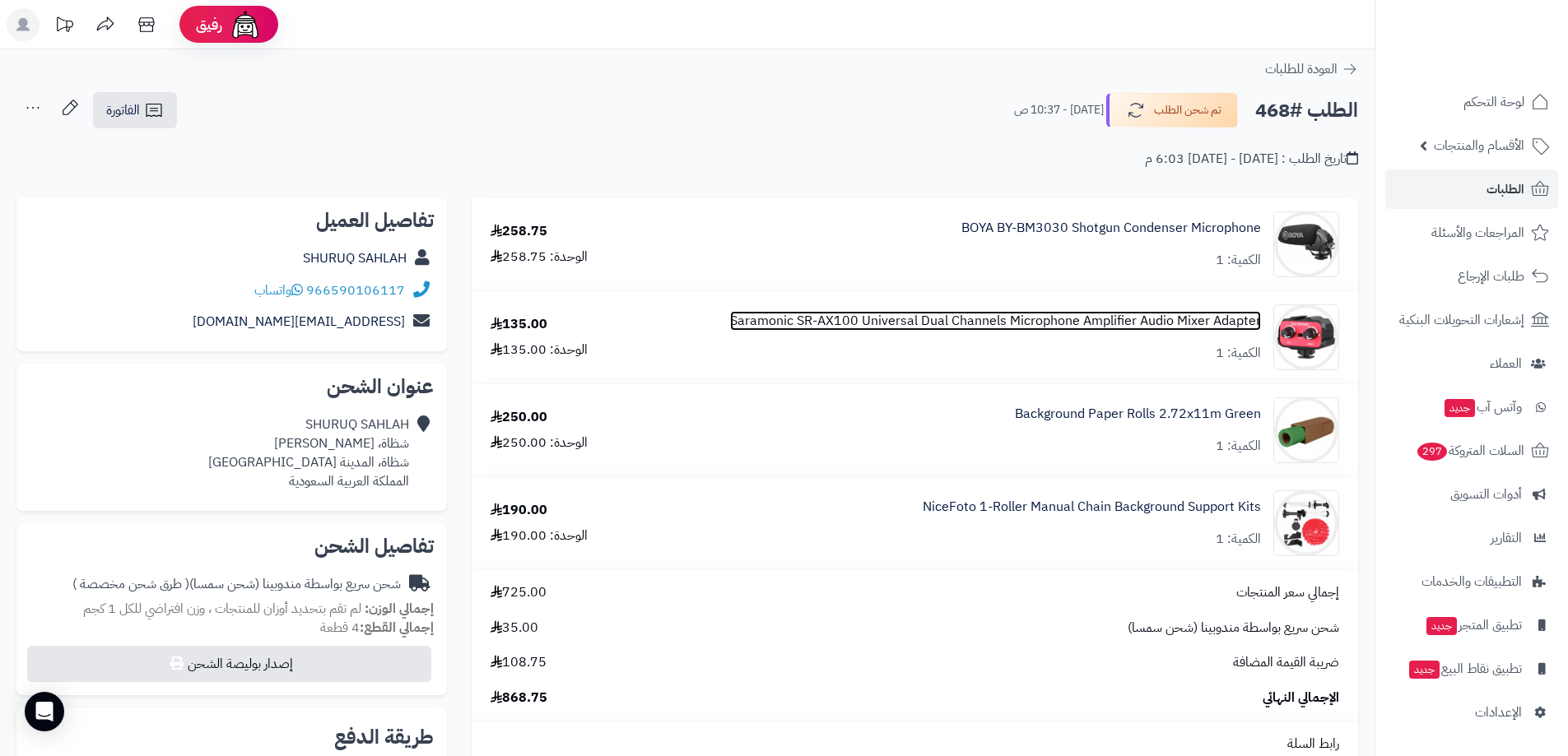
click at [1207, 323] on link "Saramonic SR-AX100 Universal Dual Channels Microphone Amplifier Audio Mixer Ada…" at bounding box center [995, 321] width 531 height 19
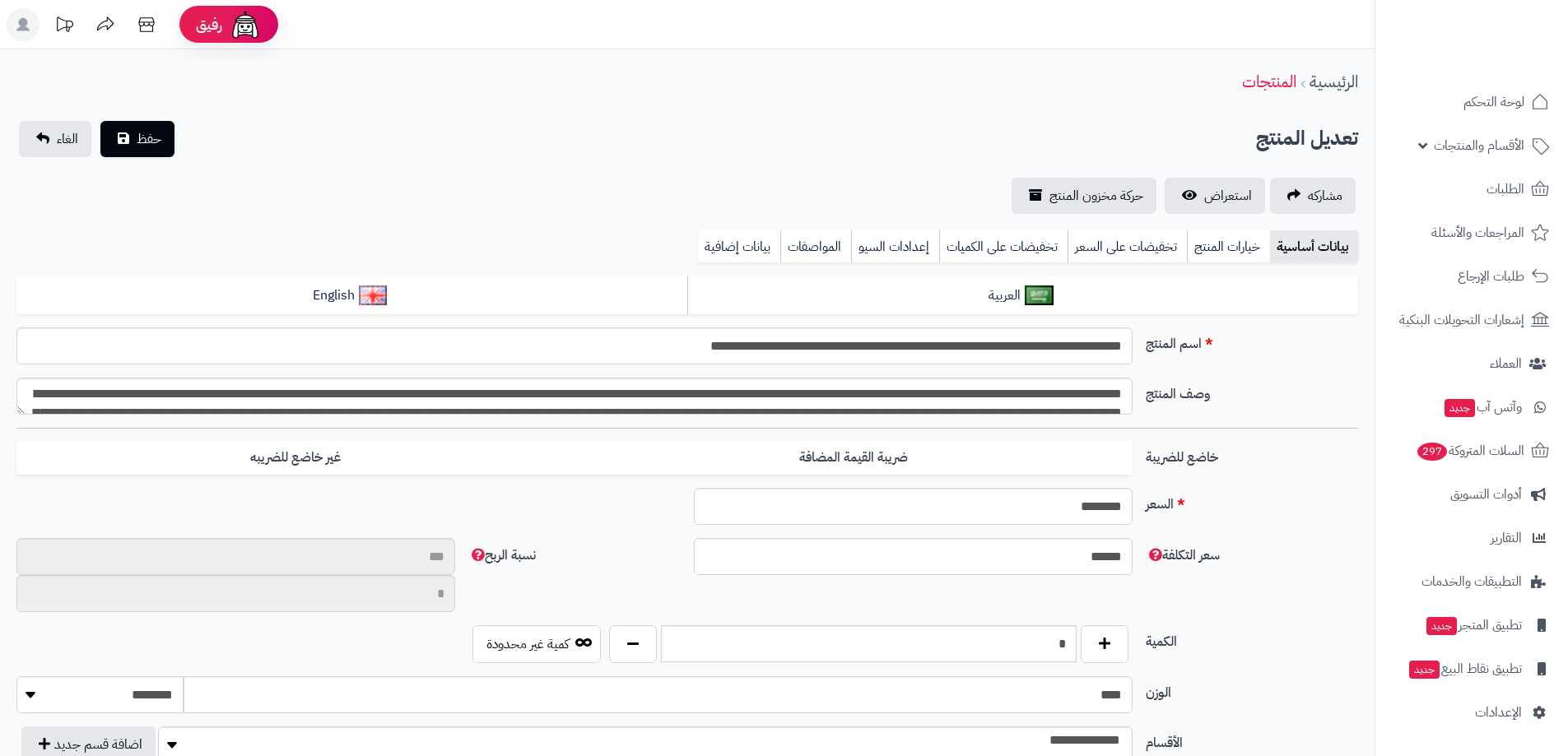
type input "**"
type input "**********"
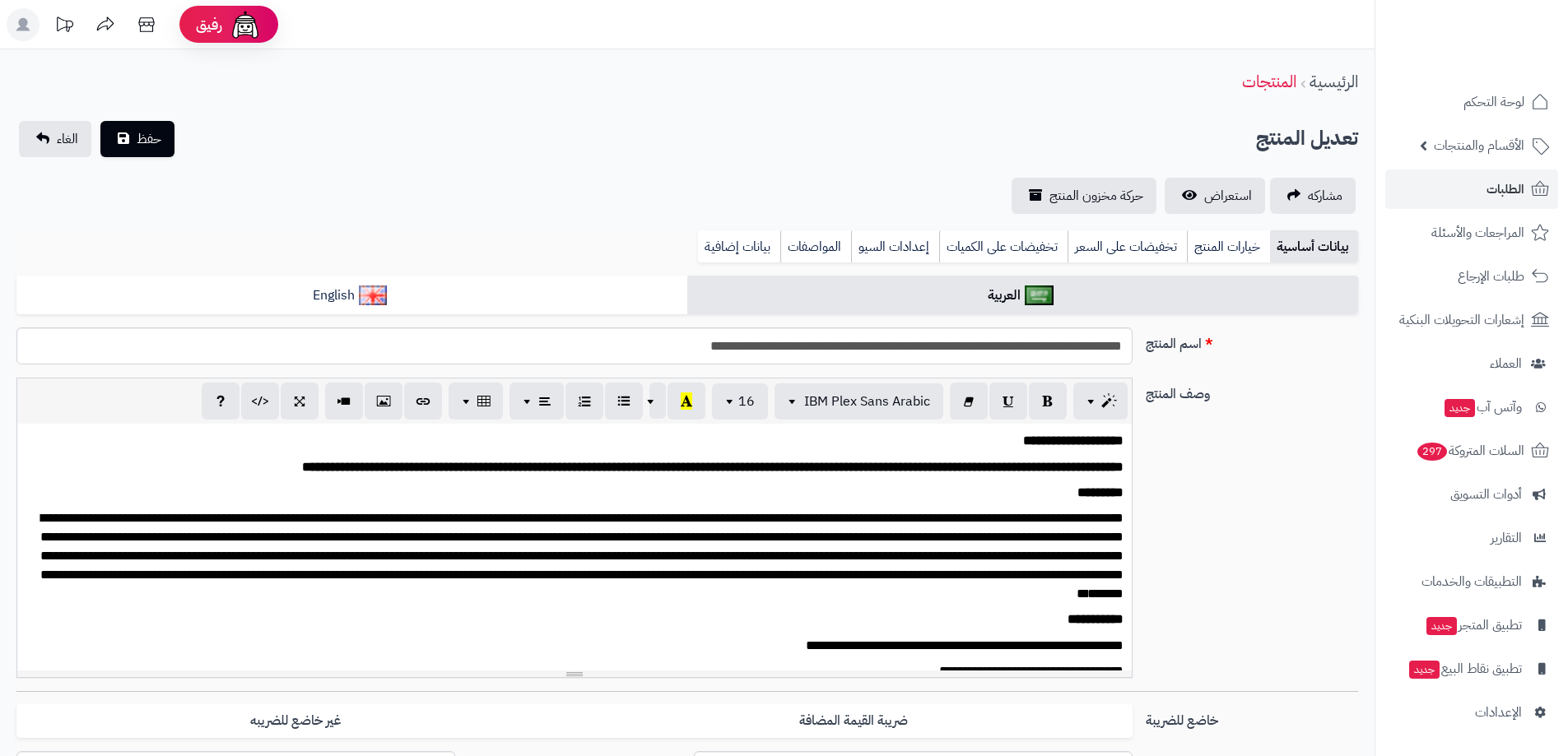
type input "******"
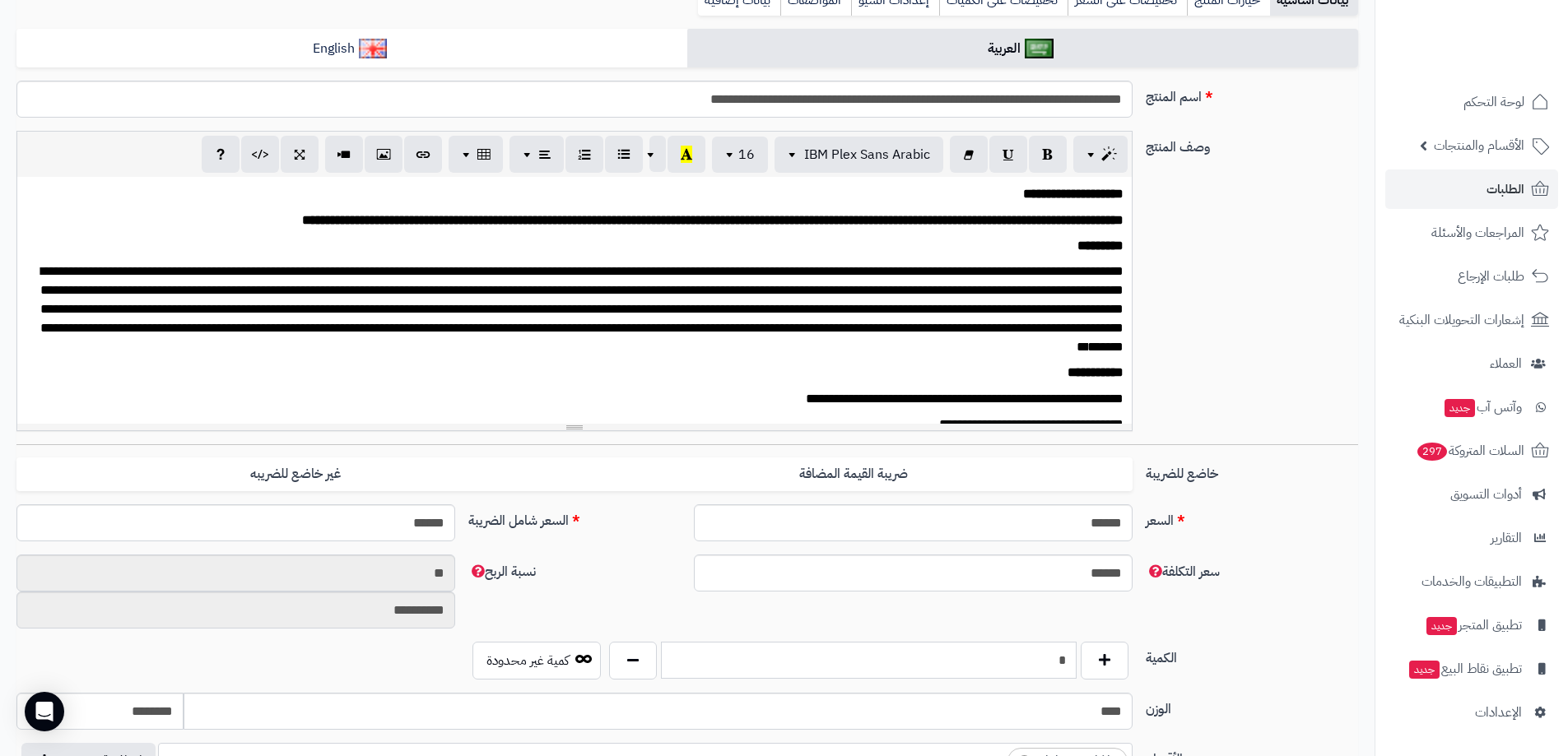
click at [1020, 661] on input "*" at bounding box center [869, 660] width 416 height 37
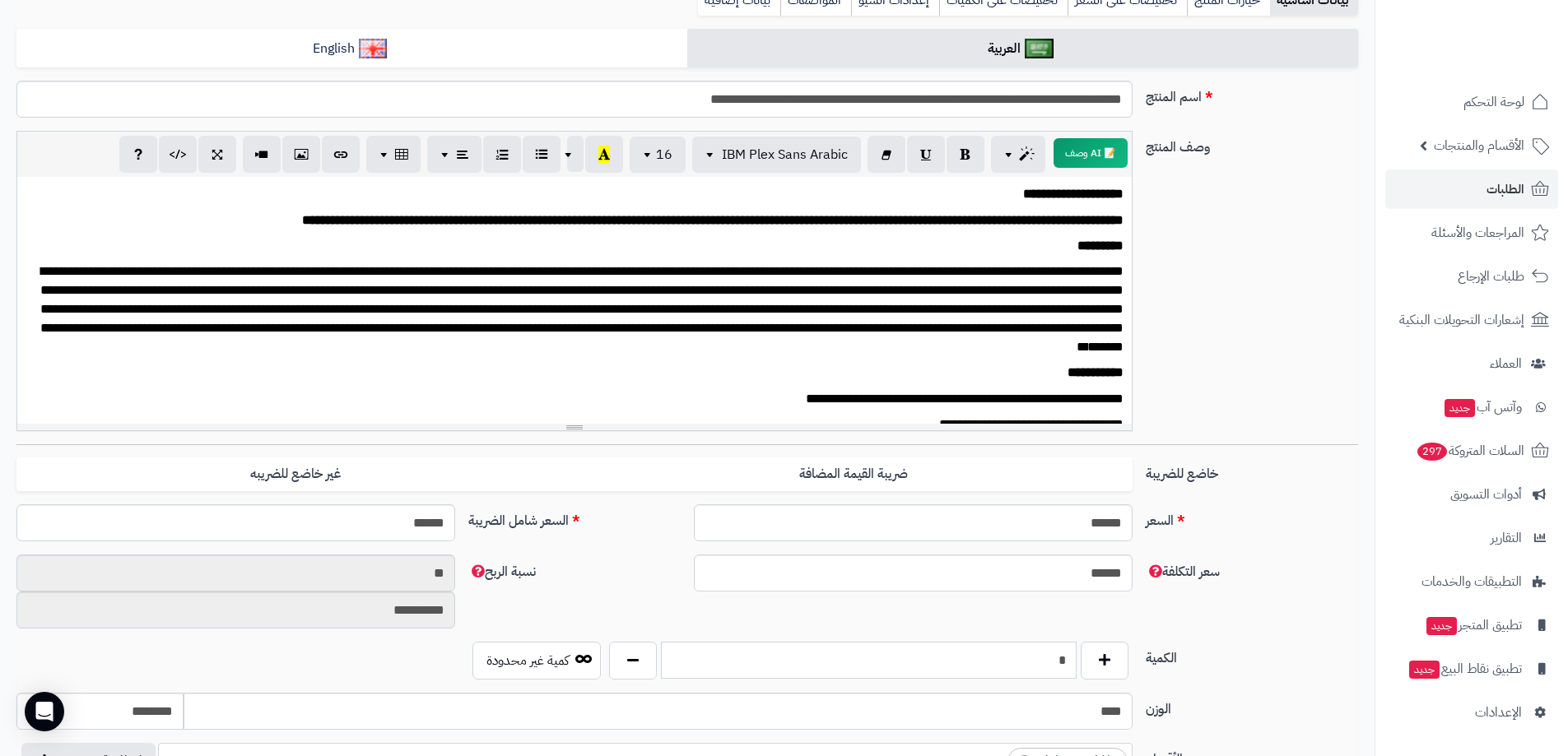
type input "*"
drag, startPoint x: 1211, startPoint y: 650, endPoint x: 330, endPoint y: 433, distance: 907.3
click at [1179, 650] on label "الكمية" at bounding box center [1252, 654] width 225 height 27
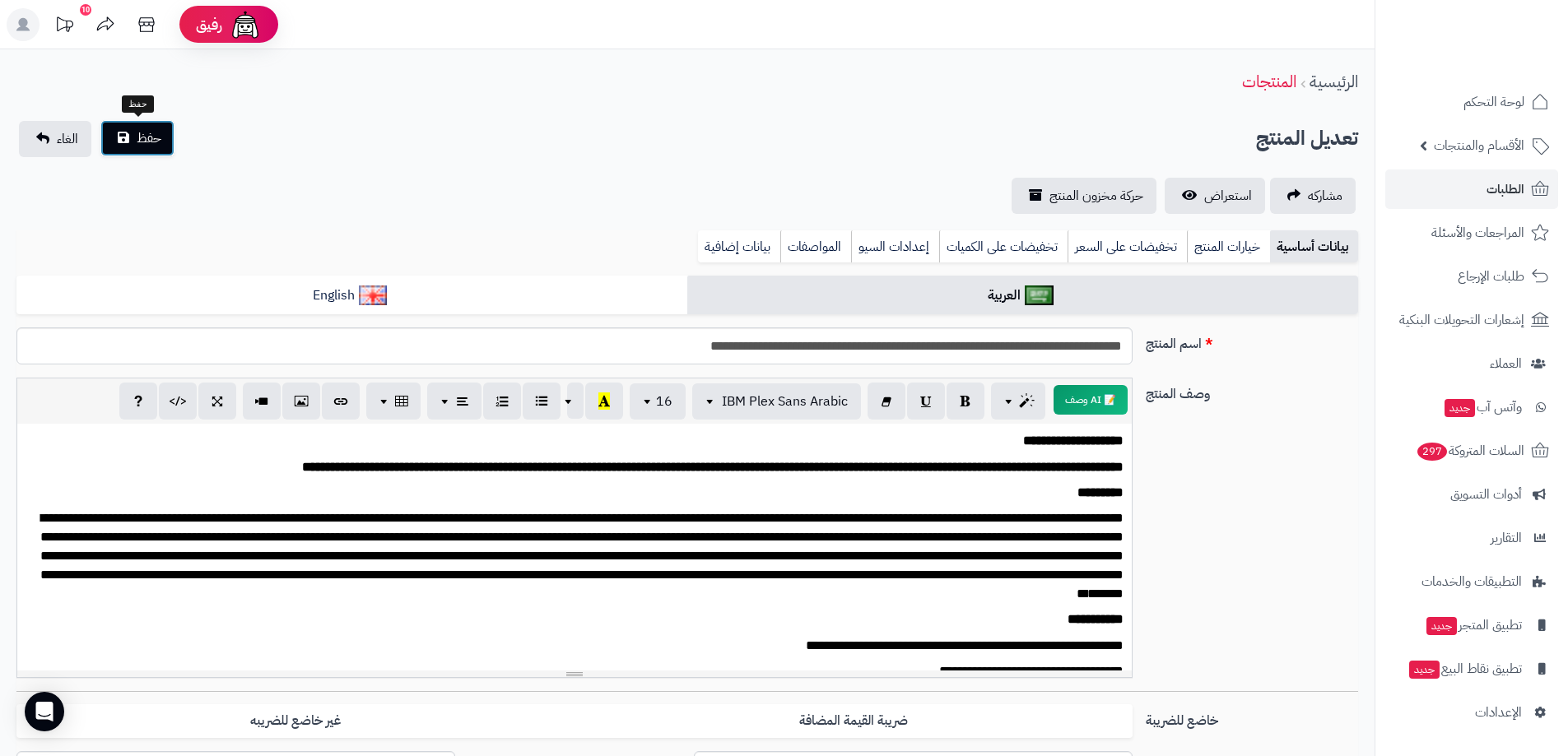
click at [148, 150] on button "حفظ" at bounding box center [138, 138] width 74 height 36
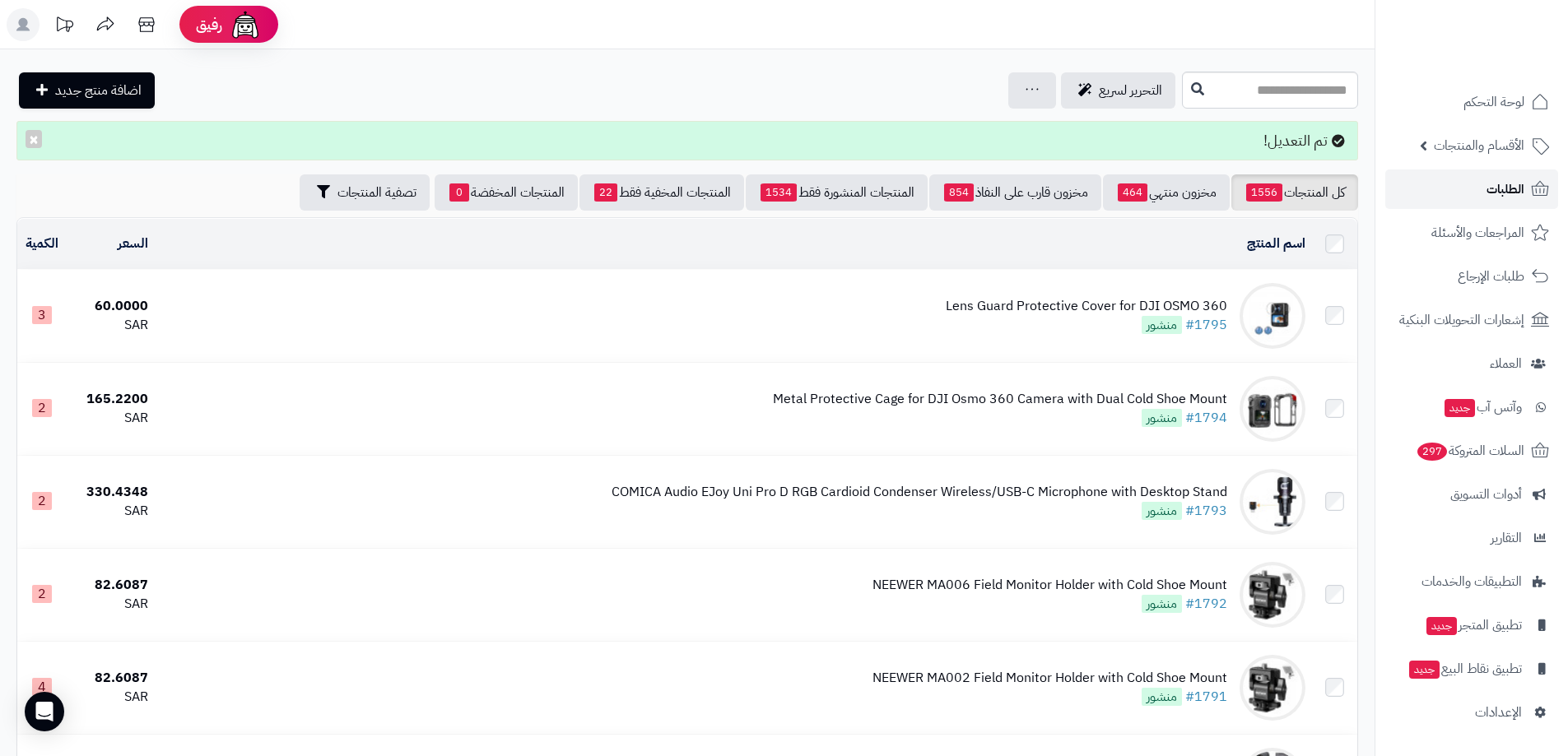
click at [1491, 184] on span "الطلبات" at bounding box center [1505, 189] width 38 height 23
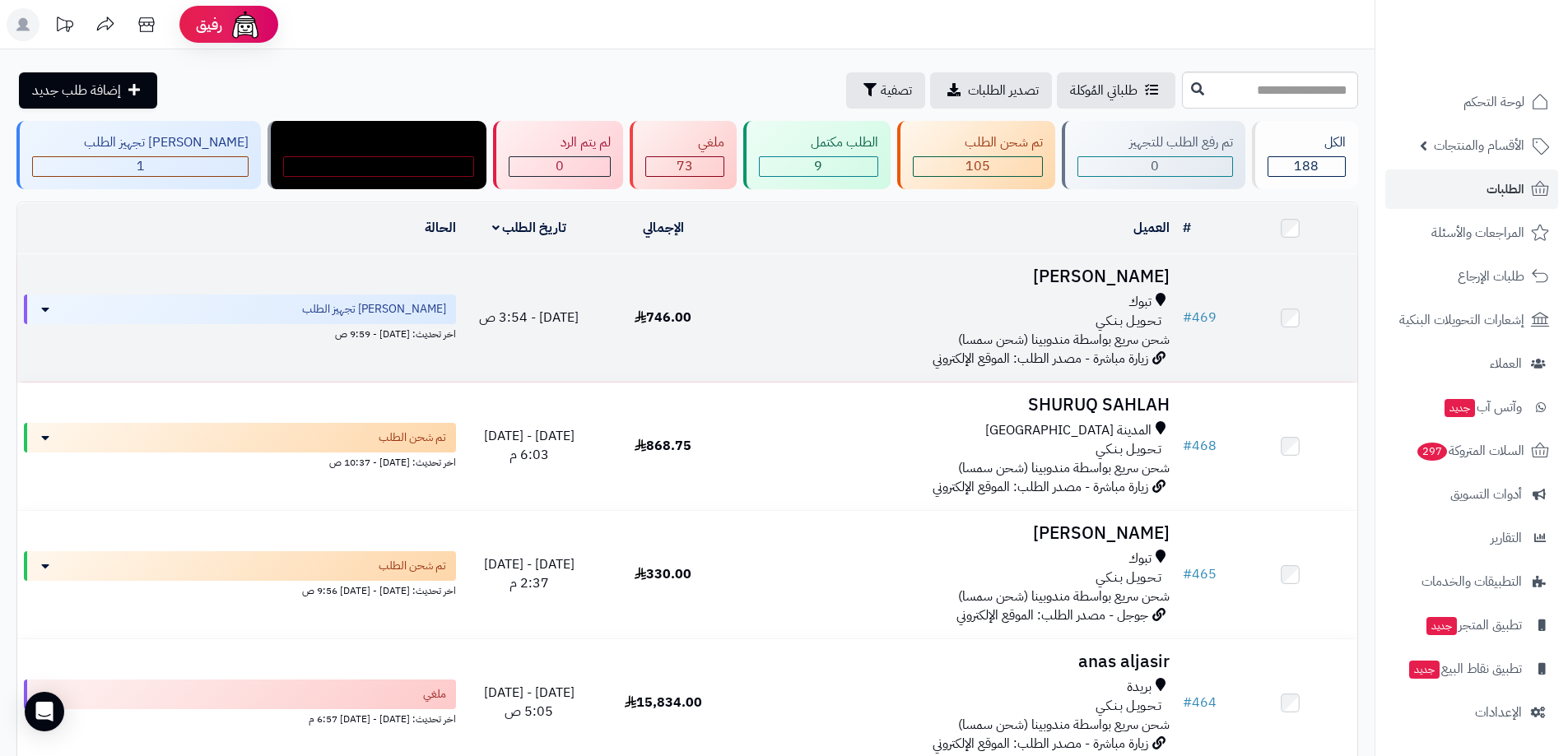
click at [1108, 277] on h3 "[PERSON_NAME]" at bounding box center [953, 277] width 433 height 19
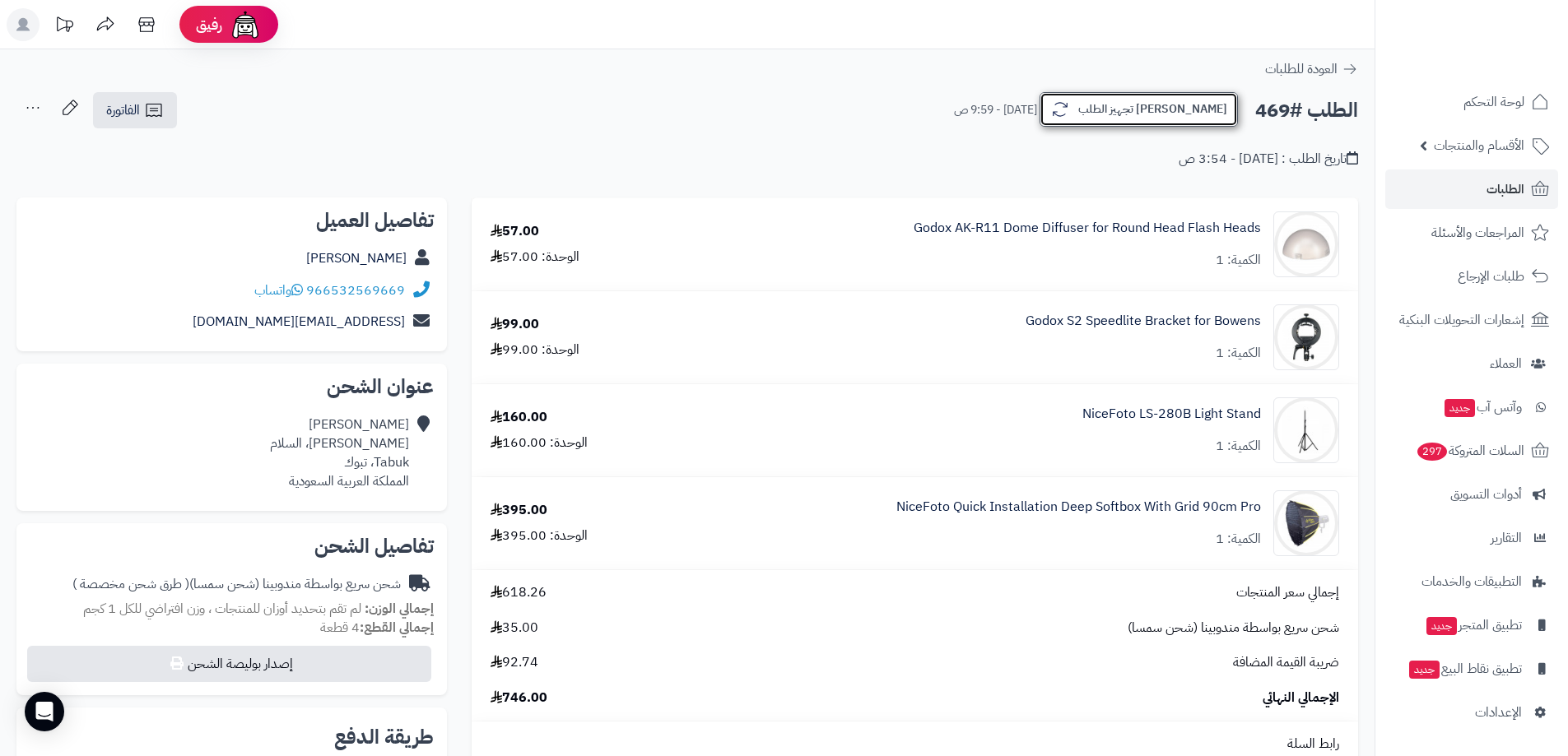
click at [1201, 121] on button "[PERSON_NAME] تجهيز الطلب" at bounding box center [1139, 109] width 199 height 34
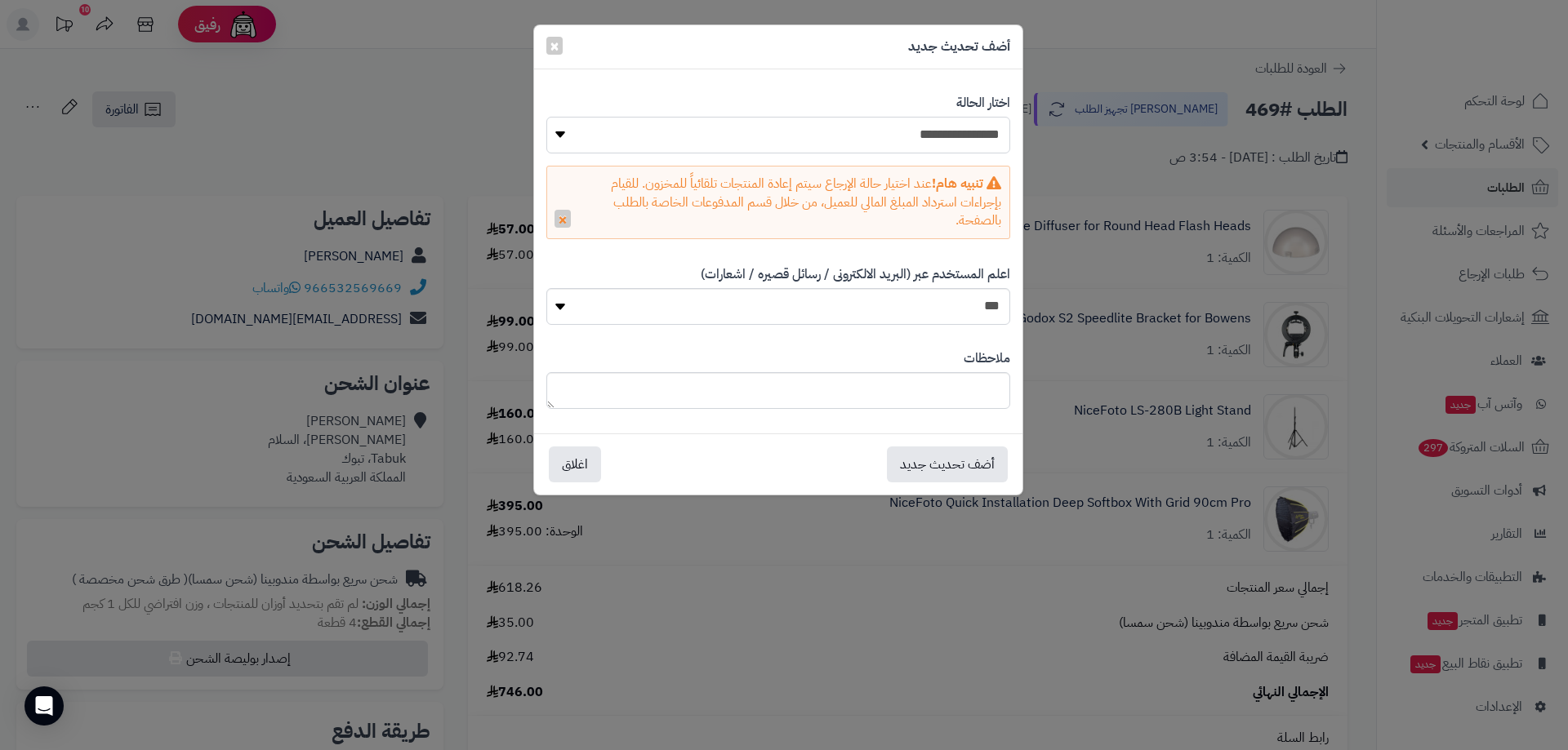
click at [895, 136] on select "**********" at bounding box center [778, 135] width 463 height 37
select select "*"
click at [546, 116] on select "**********" at bounding box center [778, 135] width 463 height 37
click at [564, 216] on button "×" at bounding box center [562, 218] width 16 height 18
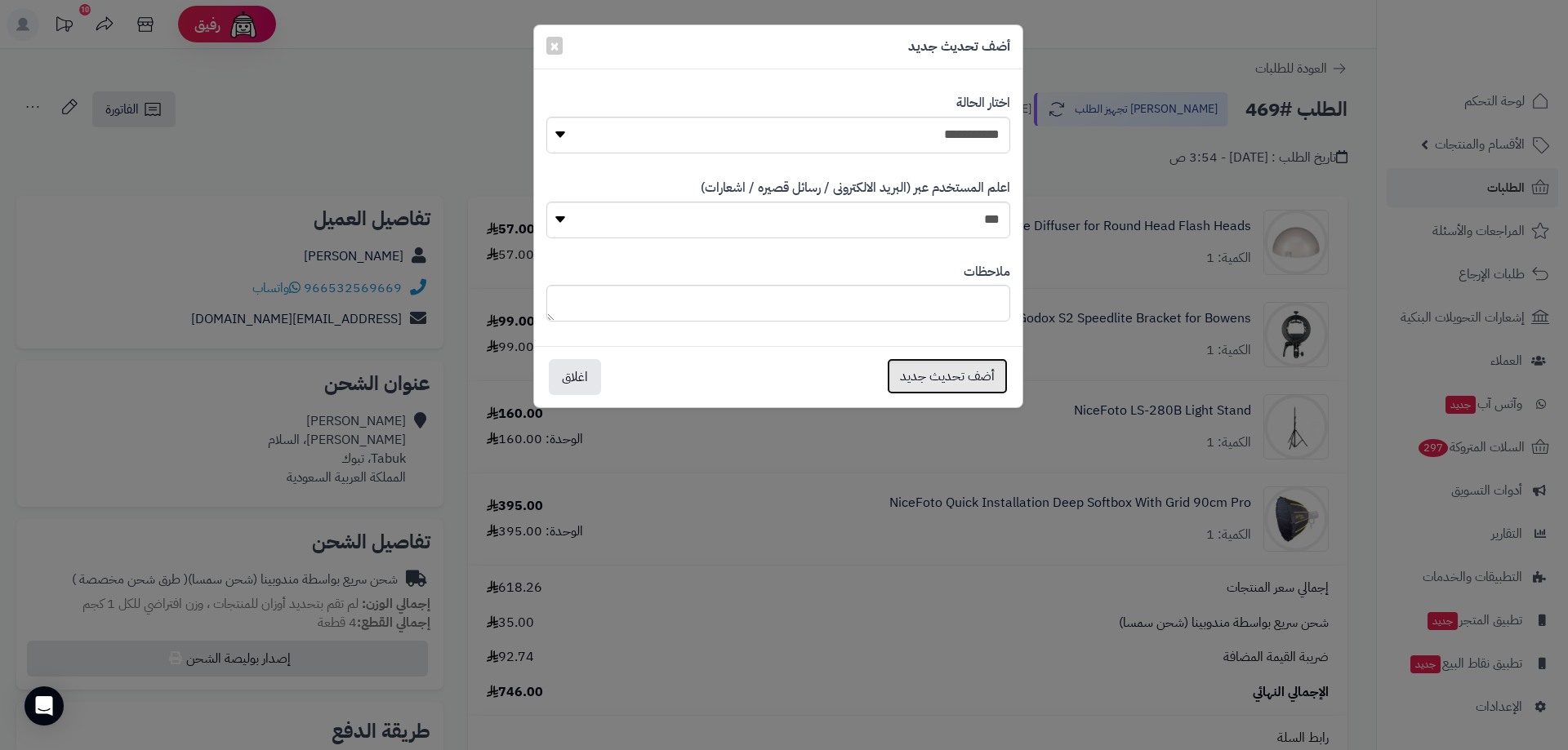
click at [969, 377] on button "أضف تحديث جديد" at bounding box center [947, 375] width 121 height 36
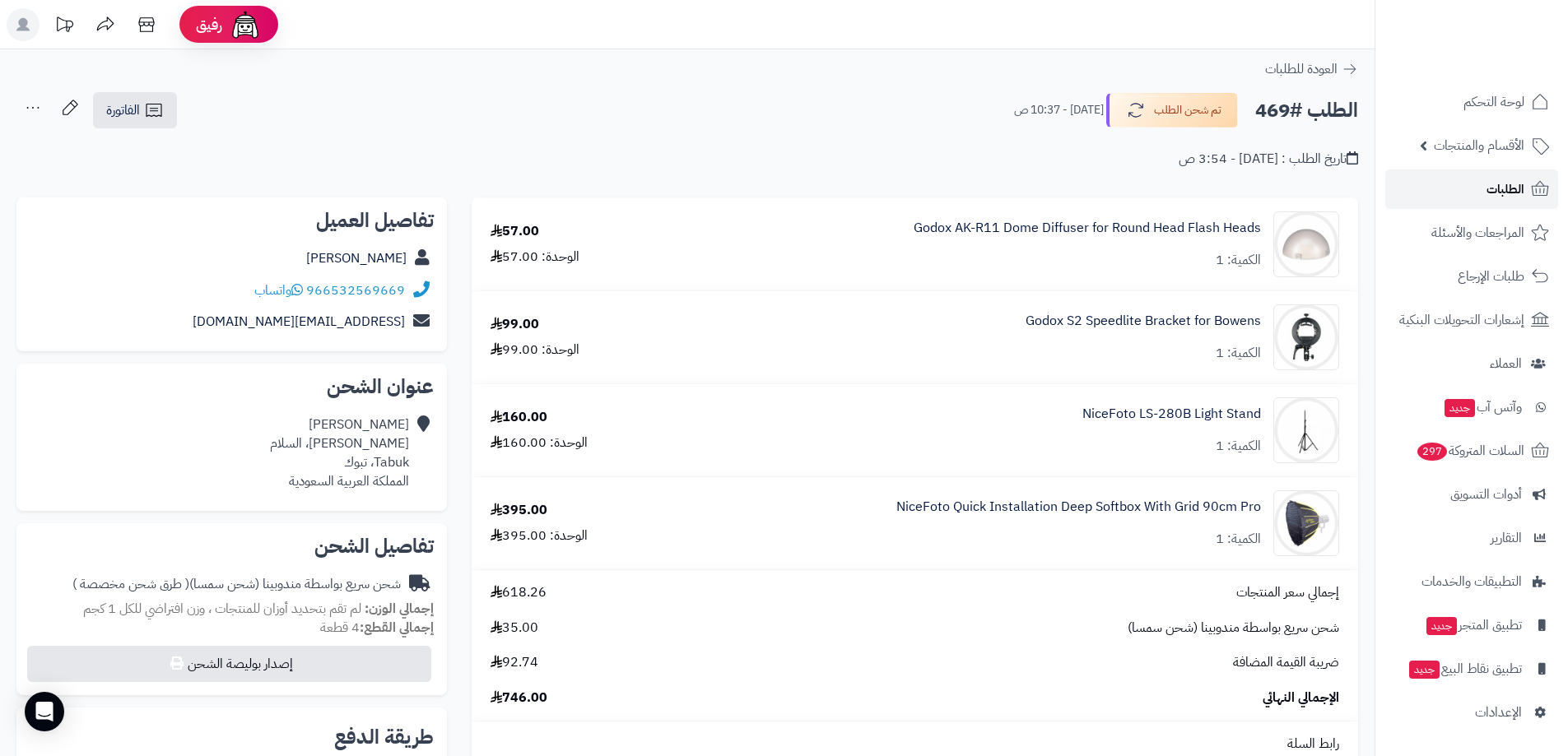
click at [1490, 196] on span "الطلبات" at bounding box center [1505, 189] width 38 height 23
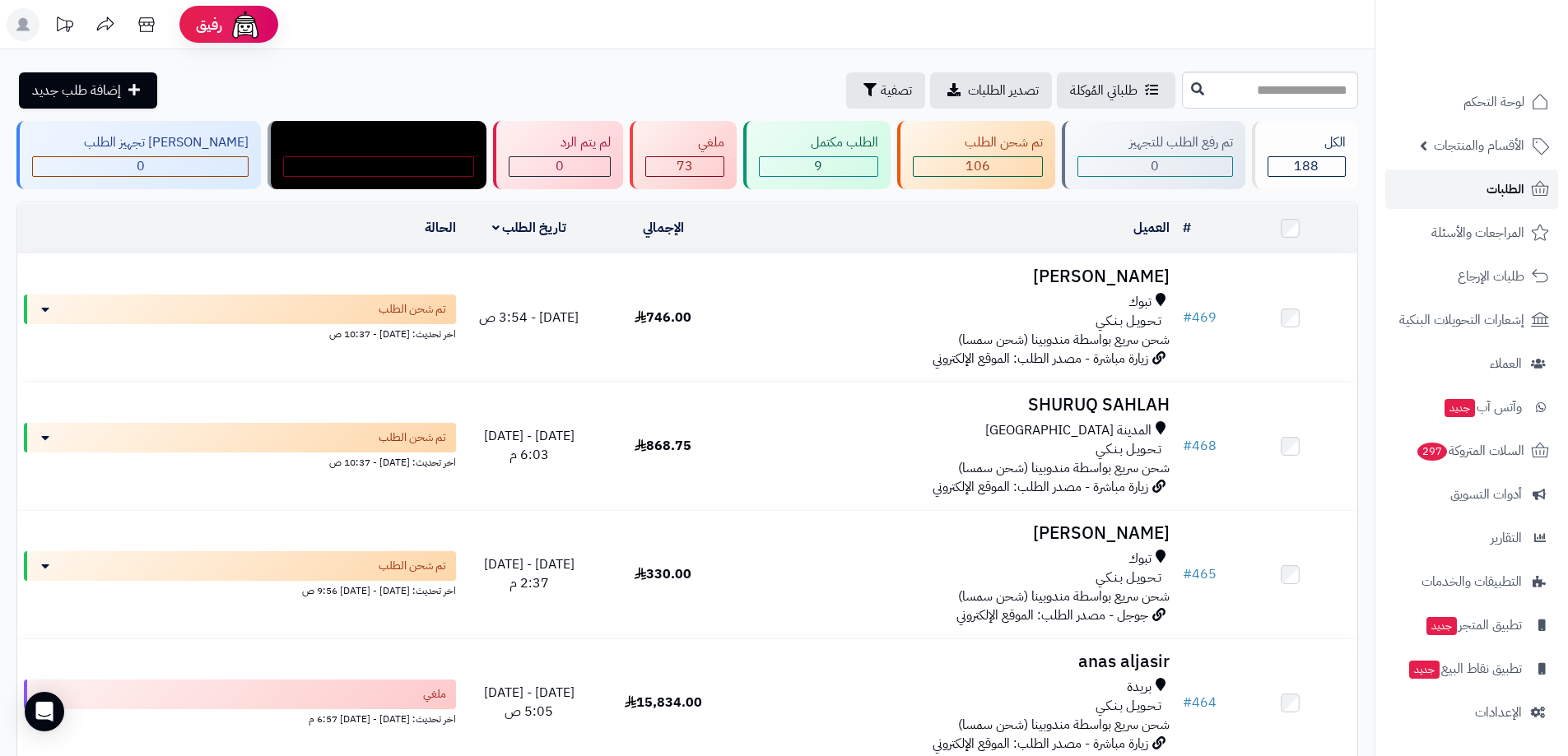
click at [1501, 186] on span "الطلبات" at bounding box center [1505, 189] width 38 height 23
click at [1464, 276] on span "طلبات الإرجاع" at bounding box center [1491, 276] width 66 height 23
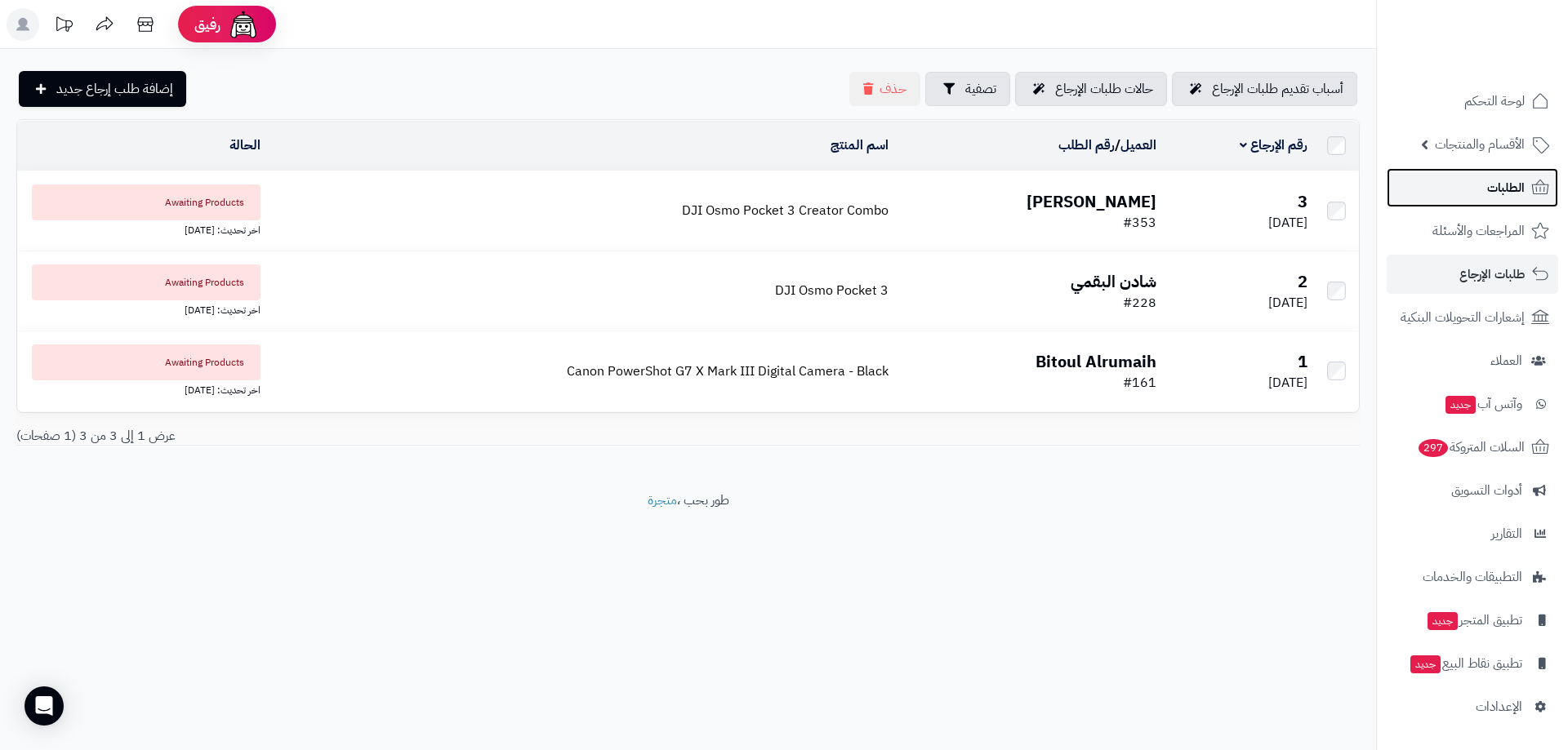
click at [1480, 187] on link "الطلبات" at bounding box center [1472, 188] width 171 height 39
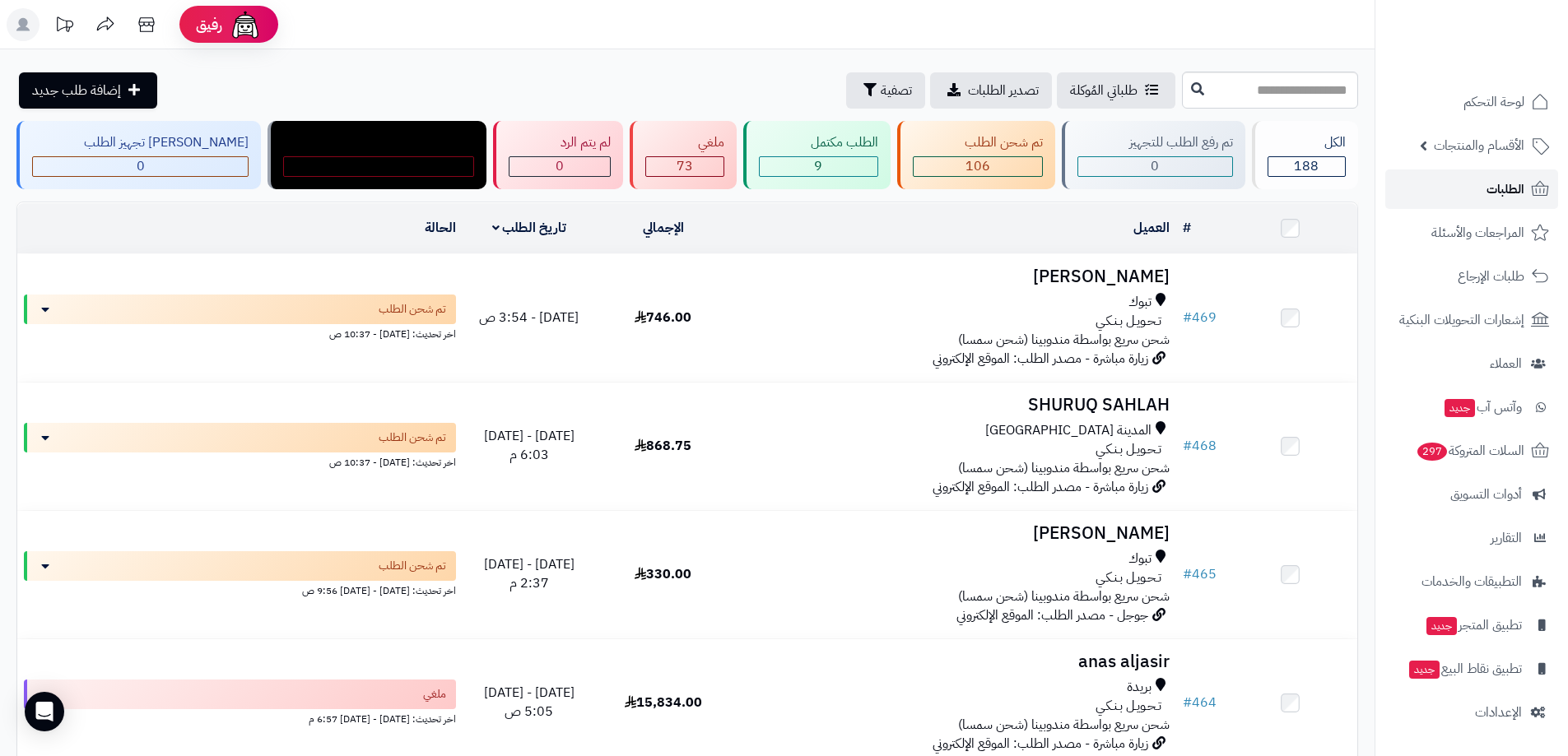
click at [1487, 192] on span "الطلبات" at bounding box center [1505, 189] width 38 height 23
click at [1486, 195] on link "الطلبات" at bounding box center [1471, 189] width 173 height 40
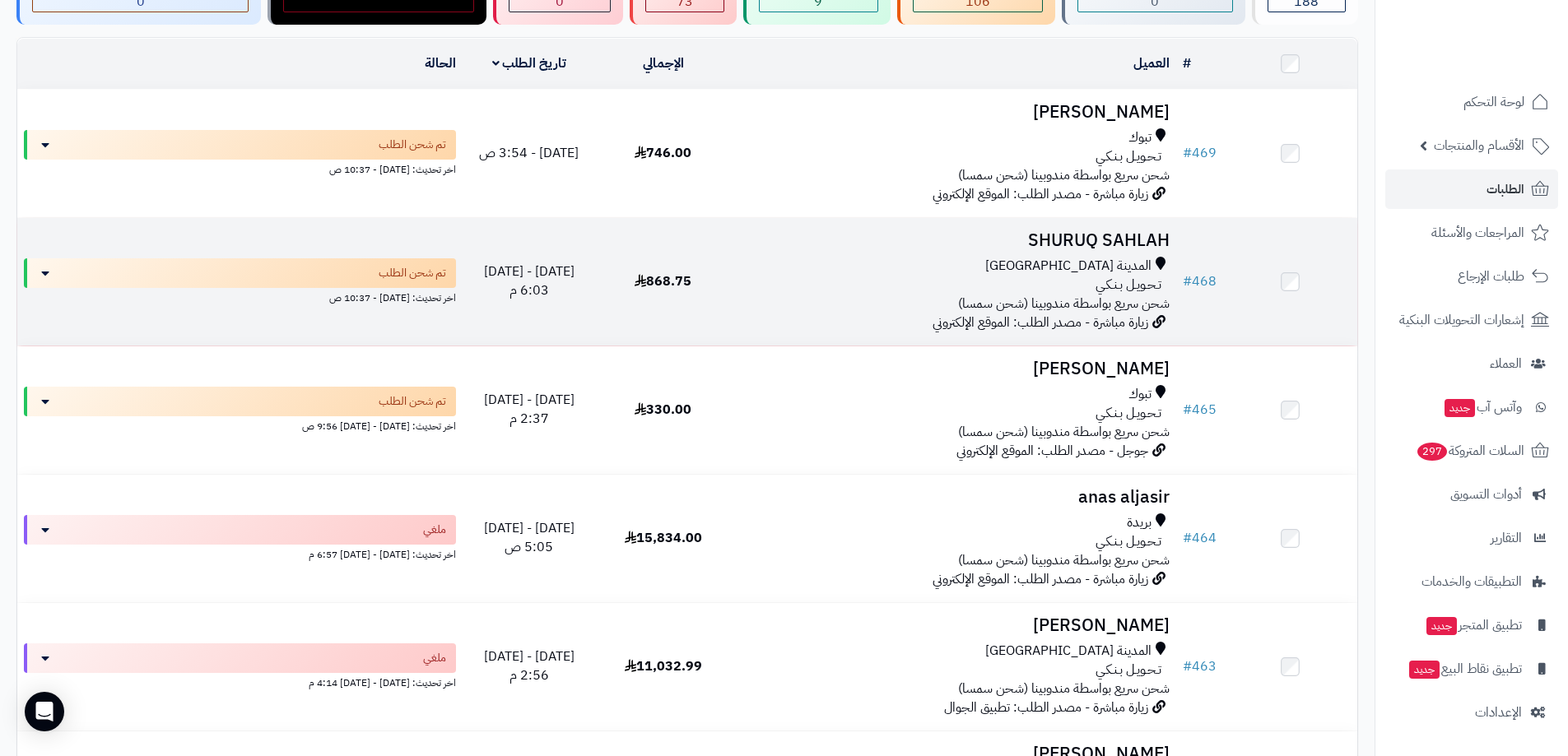
scroll to position [82, 0]
